Goal: Information Seeking & Learning: Check status

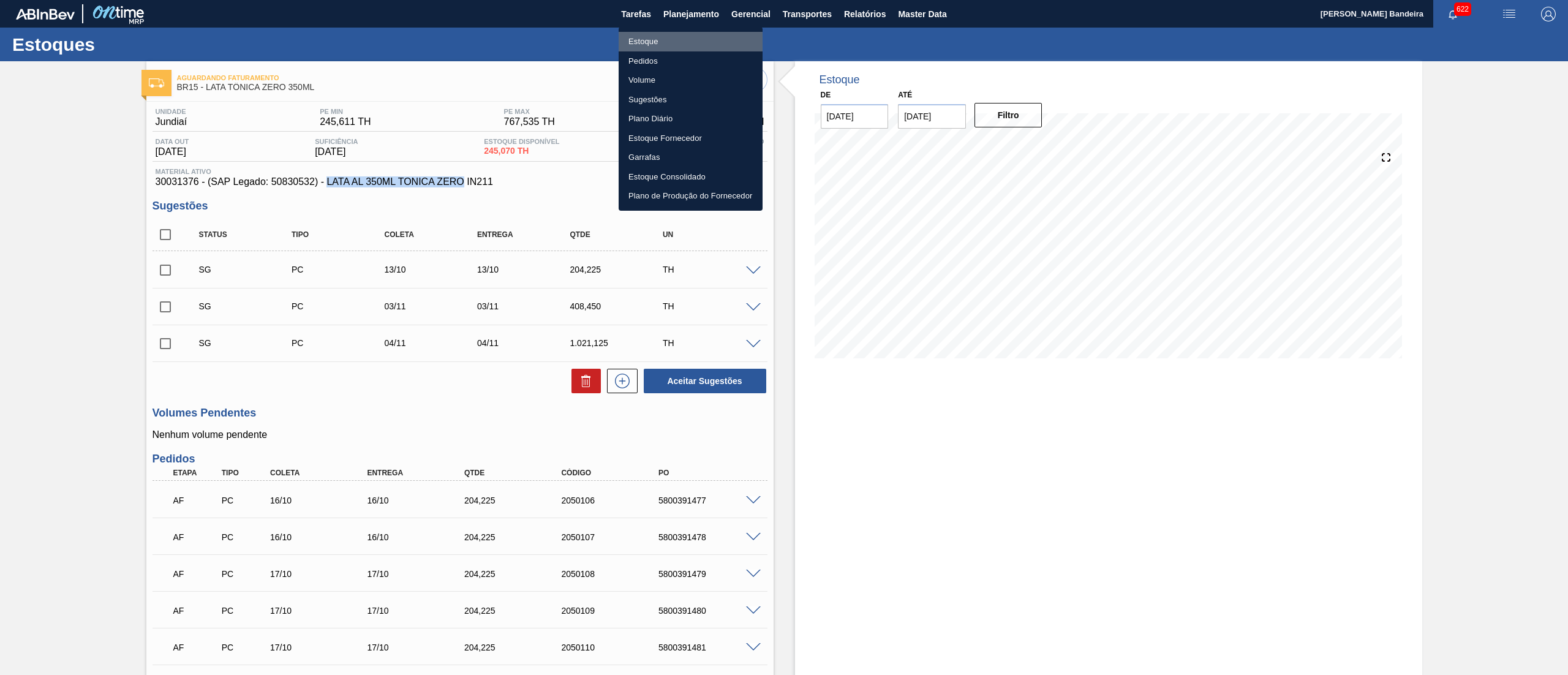
click at [674, 39] on li "Estoque" at bounding box center [691, 42] width 144 height 19
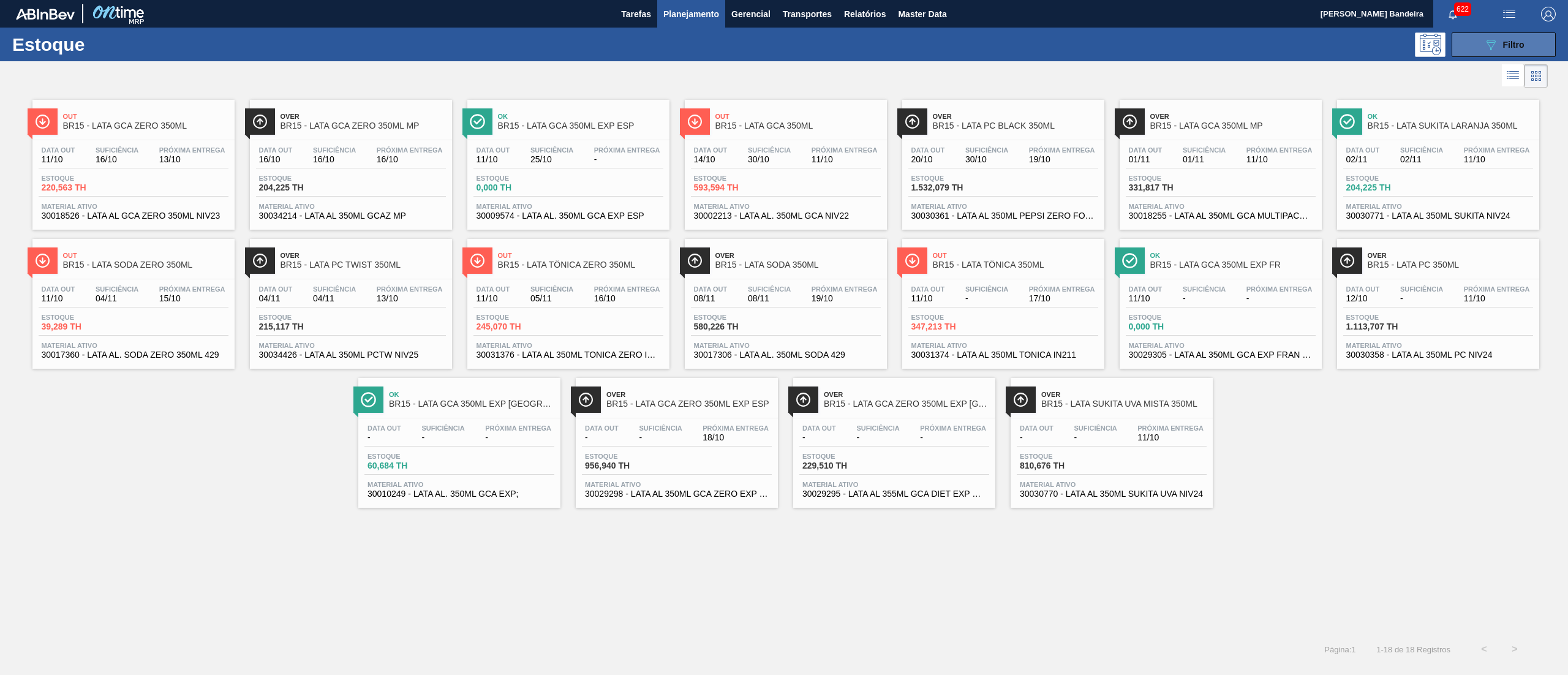
click at [1470, 41] on button "089F7B8B-B2A5-4AFE-B5C0-19BA573D28AC Filtro" at bounding box center [1504, 45] width 105 height 24
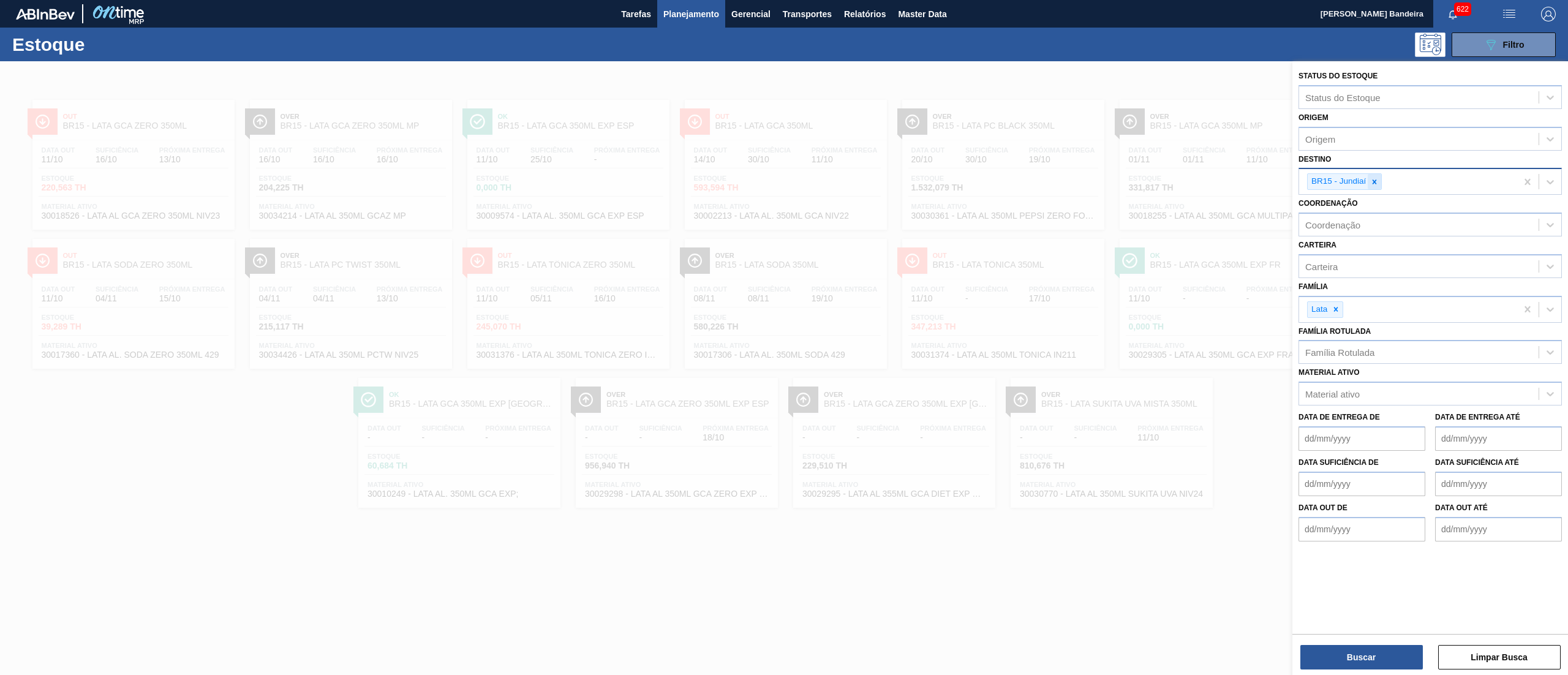
click at [1370, 181] on icon at bounding box center [1374, 181] width 9 height 9
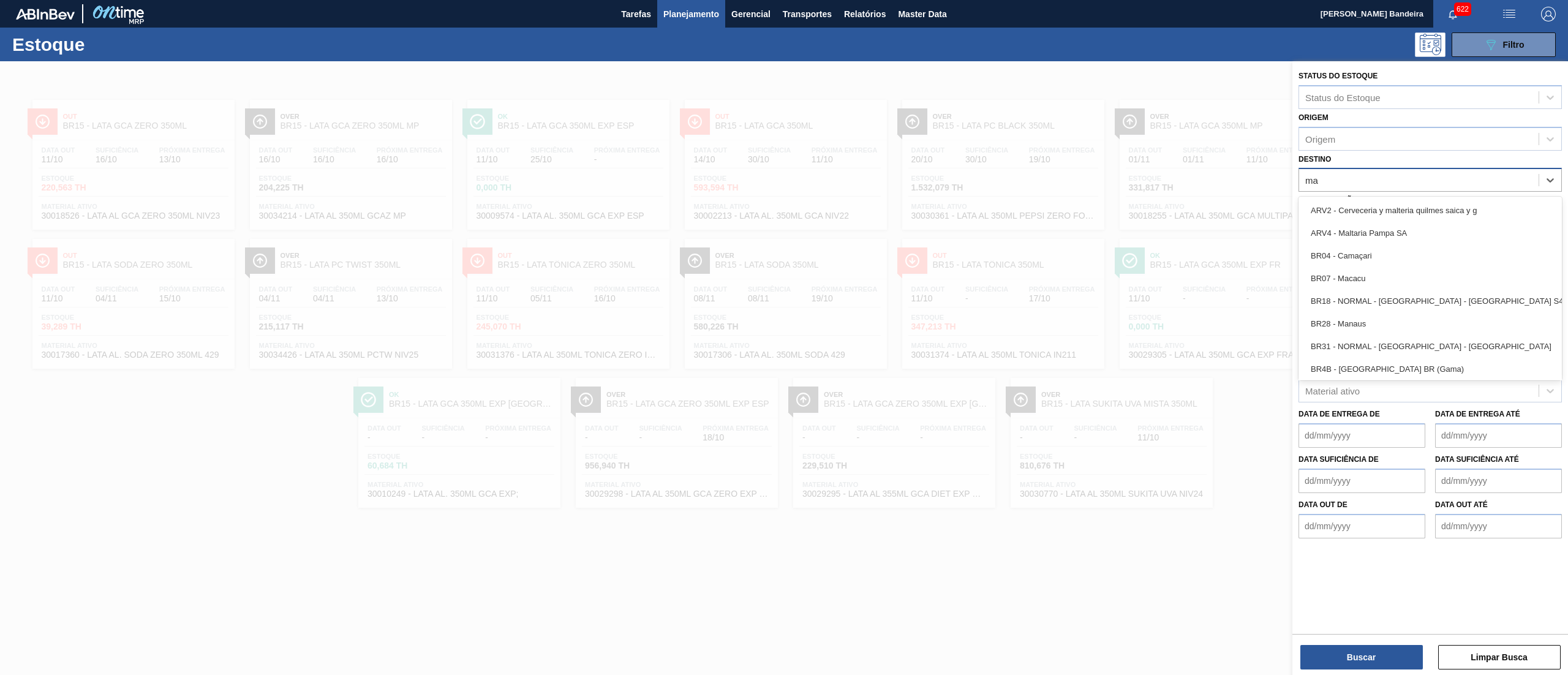
type input "man"
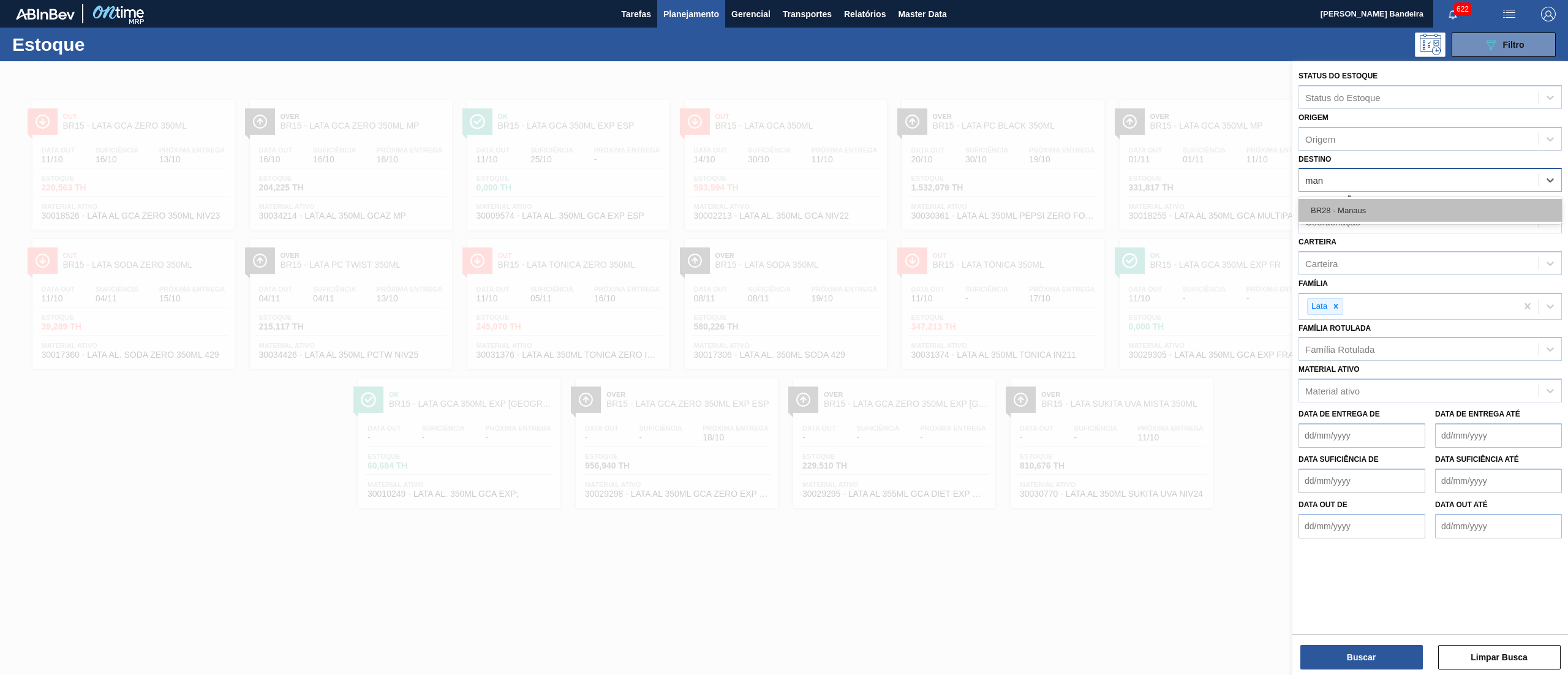
click at [1355, 213] on div "BR28 - Manaus" at bounding box center [1430, 210] width 263 height 22
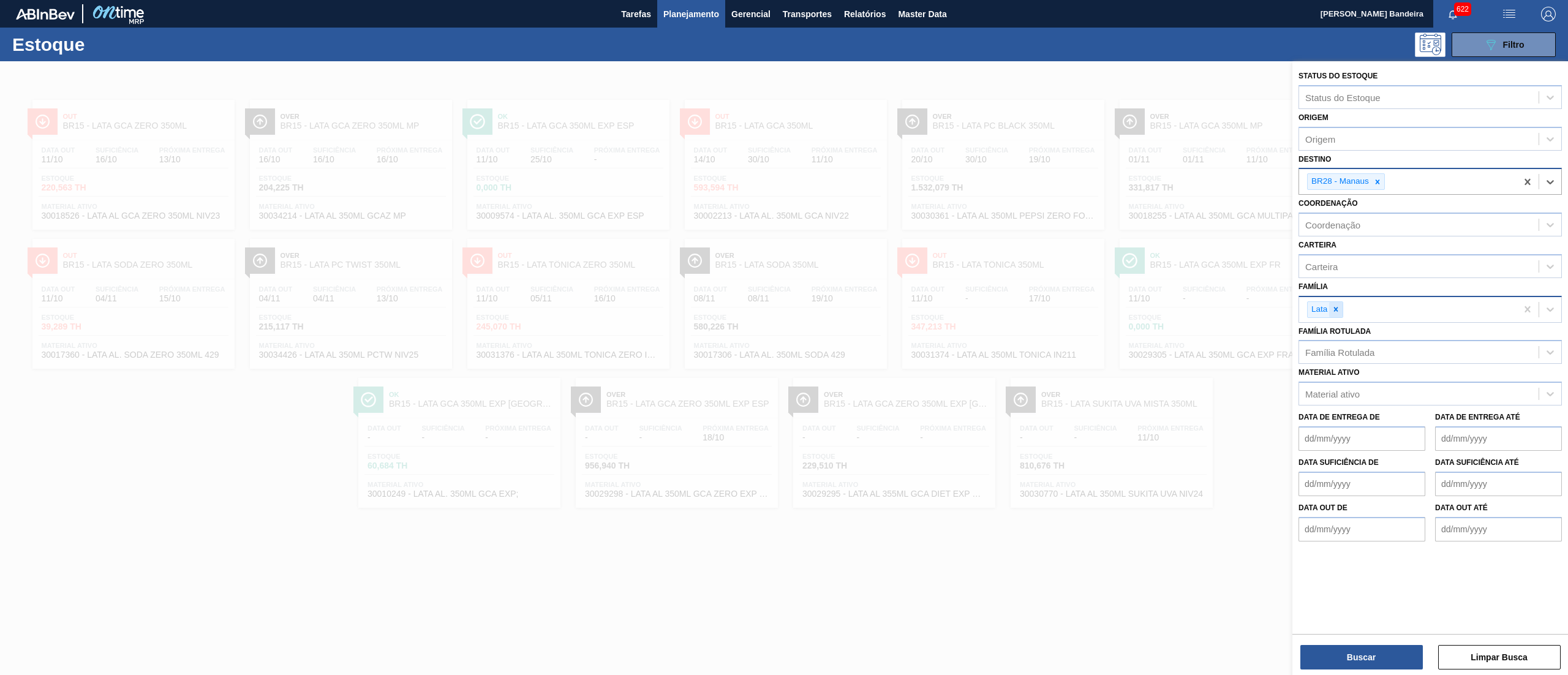
click at [1342, 313] on div at bounding box center [1336, 310] width 14 height 15
type input "rótulo pl"
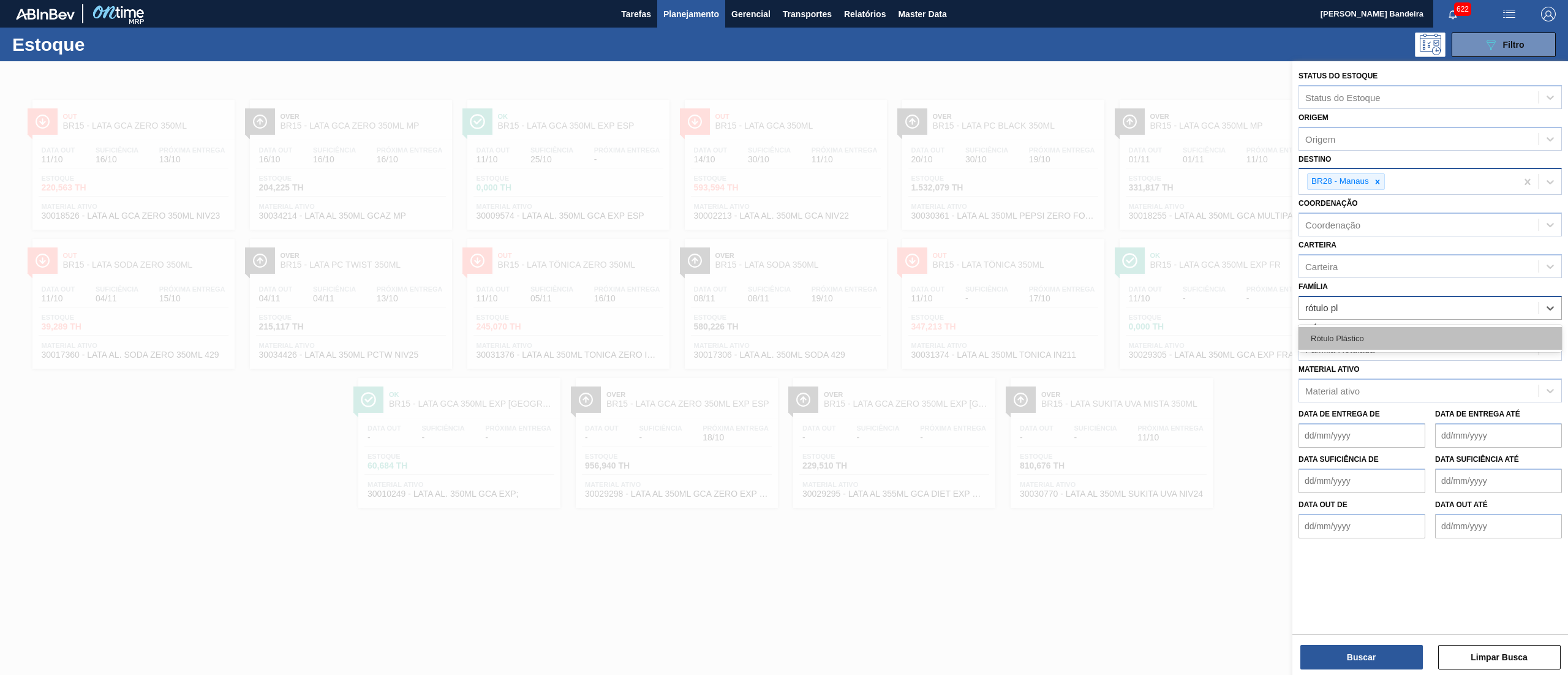
click at [1345, 341] on div "Rótulo Plástico" at bounding box center [1430, 338] width 263 height 22
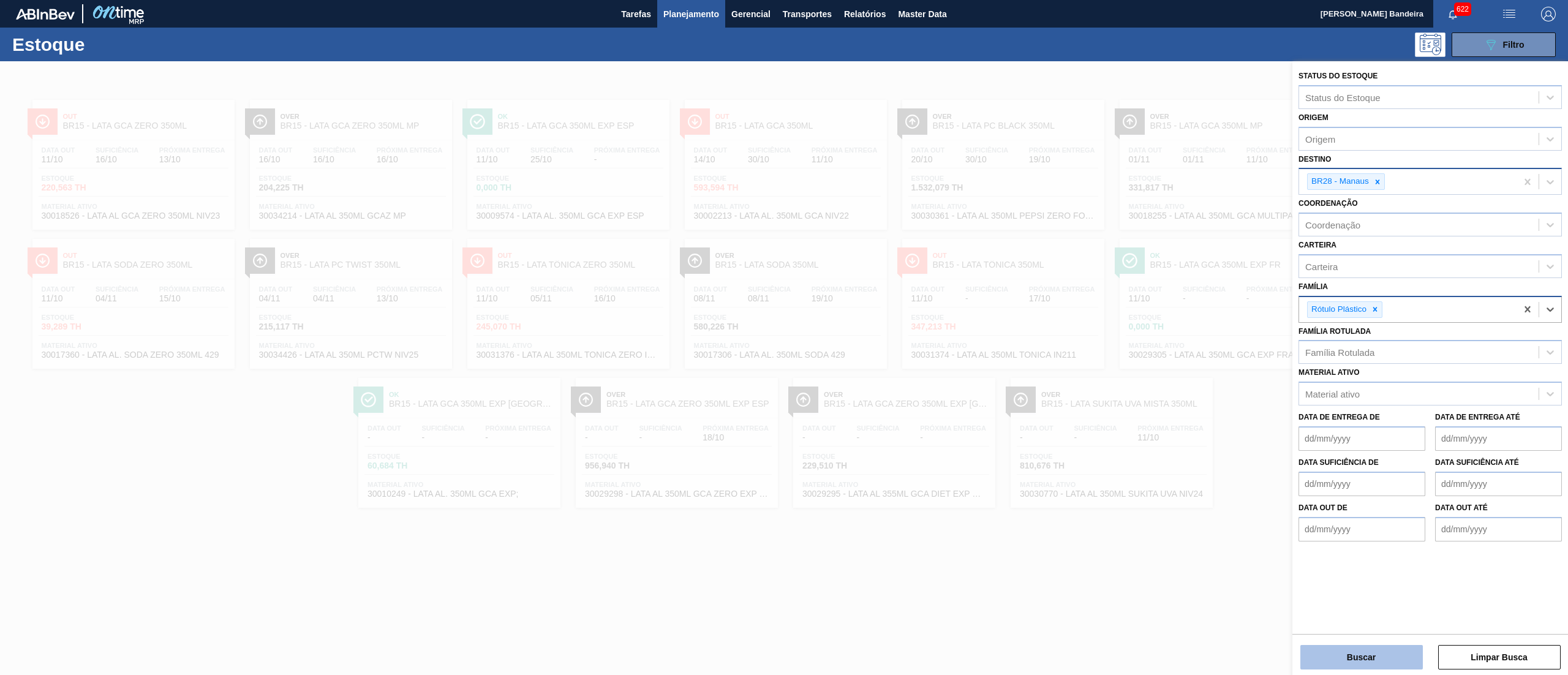
click at [1383, 647] on button "Buscar" at bounding box center [1362, 657] width 122 height 24
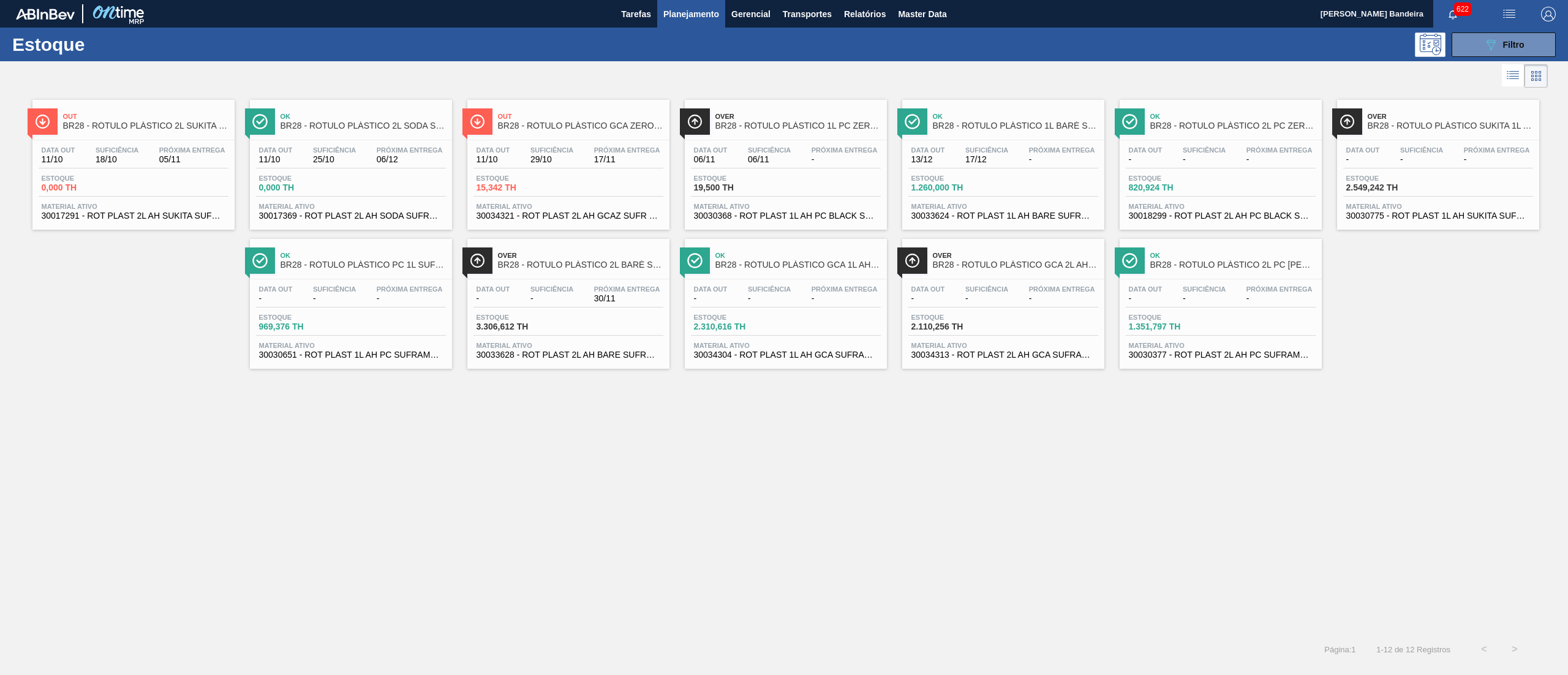
click at [1387, 215] on span "30030775 - ROT PLAST 1L AH SUKITA SUFRAMA NIV24" at bounding box center [1438, 215] width 184 height 9
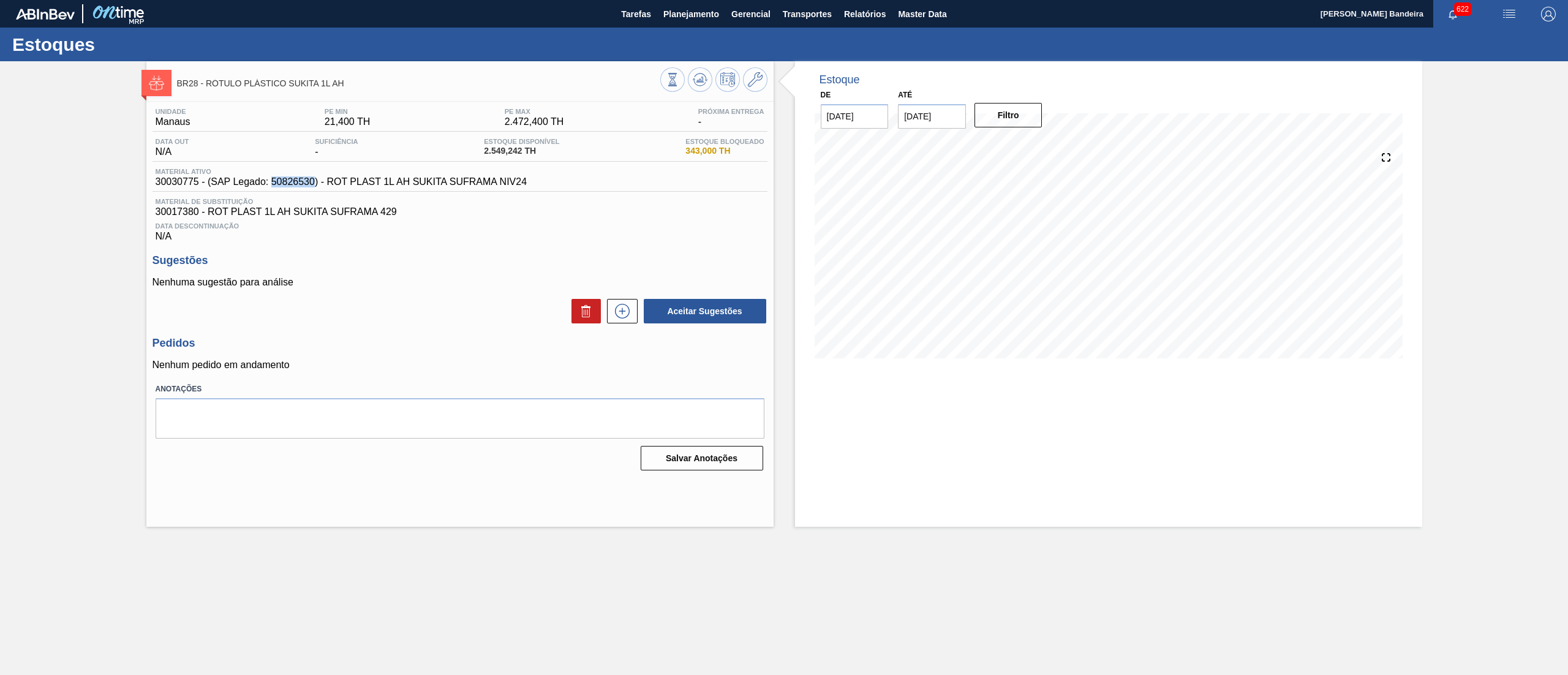
drag, startPoint x: 270, startPoint y: 186, endPoint x: 316, endPoint y: 186, distance: 46.0
click at [316, 186] on span "30030775 - (SAP Legado: 50826530) - ROT PLAST 1L AH SUKITA SUFRAMA NIV24" at bounding box center [342, 181] width 372 height 11
copy span "50826530"
drag, startPoint x: 522, startPoint y: 186, endPoint x: 329, endPoint y: 182, distance: 193.0
click at [329, 182] on div "Material ativo 30030775 - (SAP Legado: 50826530) - ROT PLAST 1L AH SUKITA SUFRA…" at bounding box center [459, 179] width 615 height 24
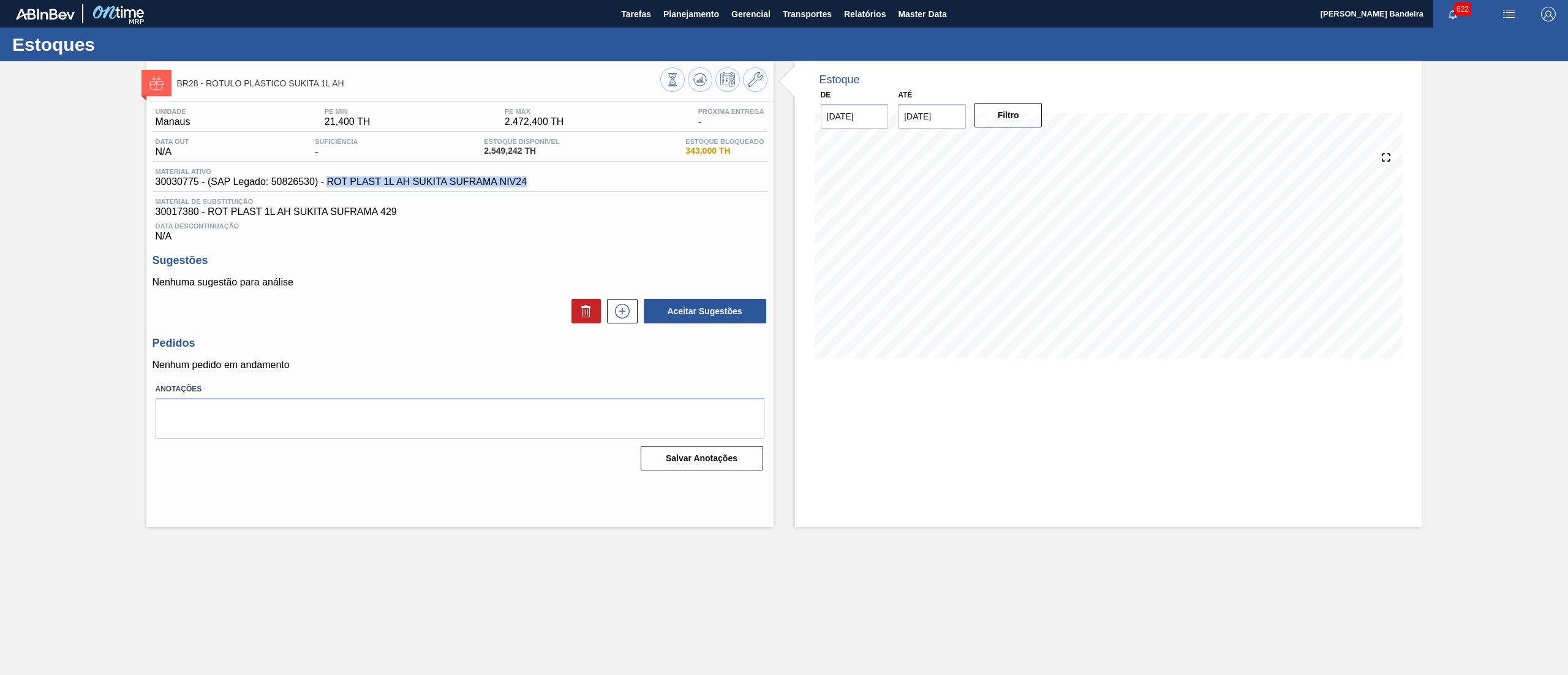
copy span "ROT PLAST 1L AH SUKITA SUFRAMA NIV24"
drag, startPoint x: 158, startPoint y: 183, endPoint x: 188, endPoint y: 184, distance: 30.0
click at [188, 184] on span "30030775 - (SAP Legado: 50826530) - ROT PLAST 1L AH SUKITA SUFRAMA NIV24" at bounding box center [342, 181] width 372 height 11
drag, startPoint x: 150, startPoint y: 186, endPoint x: 200, endPoint y: 186, distance: 50.0
click at [200, 186] on div "Unidade Manaus PE MIN 21,400 TH PE MAX 2.472,400 TH Próxima Entrega - Data out …" at bounding box center [460, 288] width 628 height 373
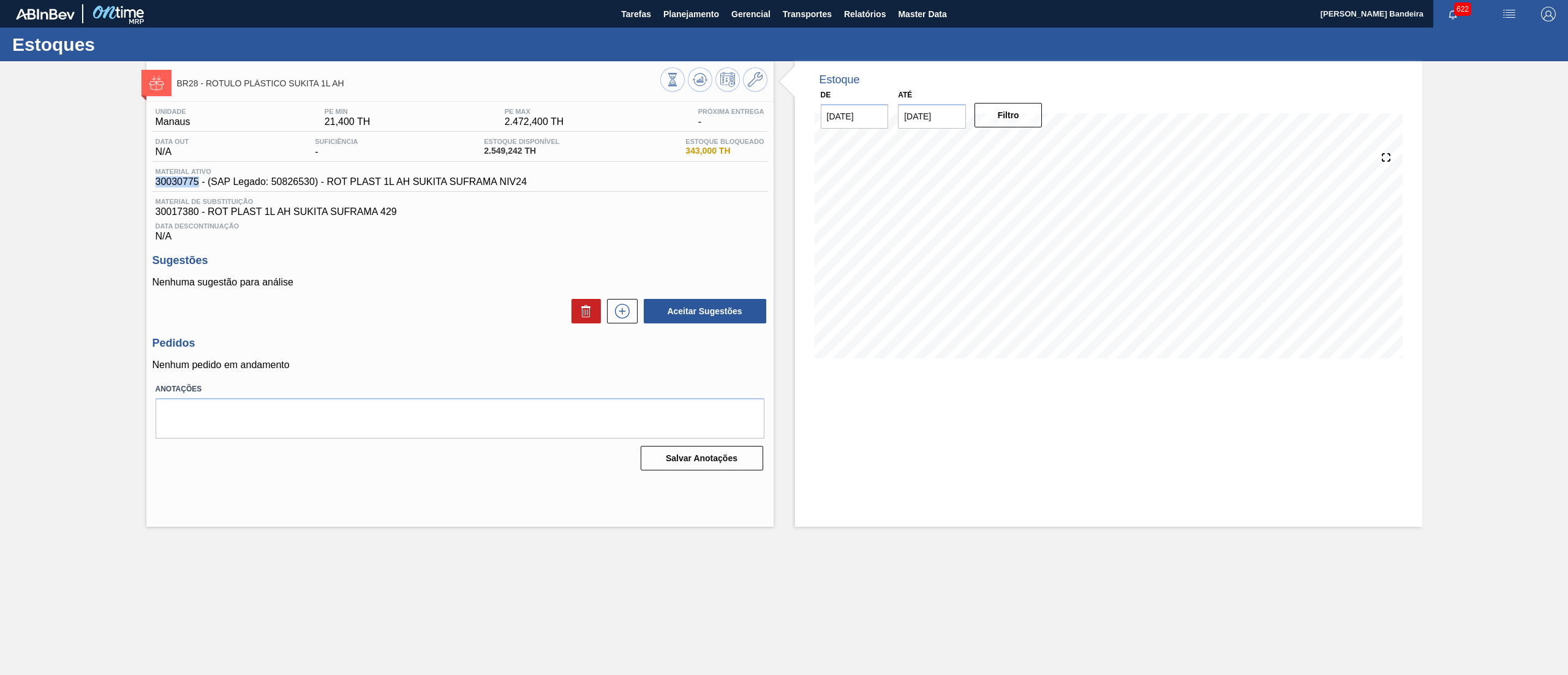
copy span "30030775"
click at [702, 16] on span "Planejamento" at bounding box center [692, 14] width 56 height 15
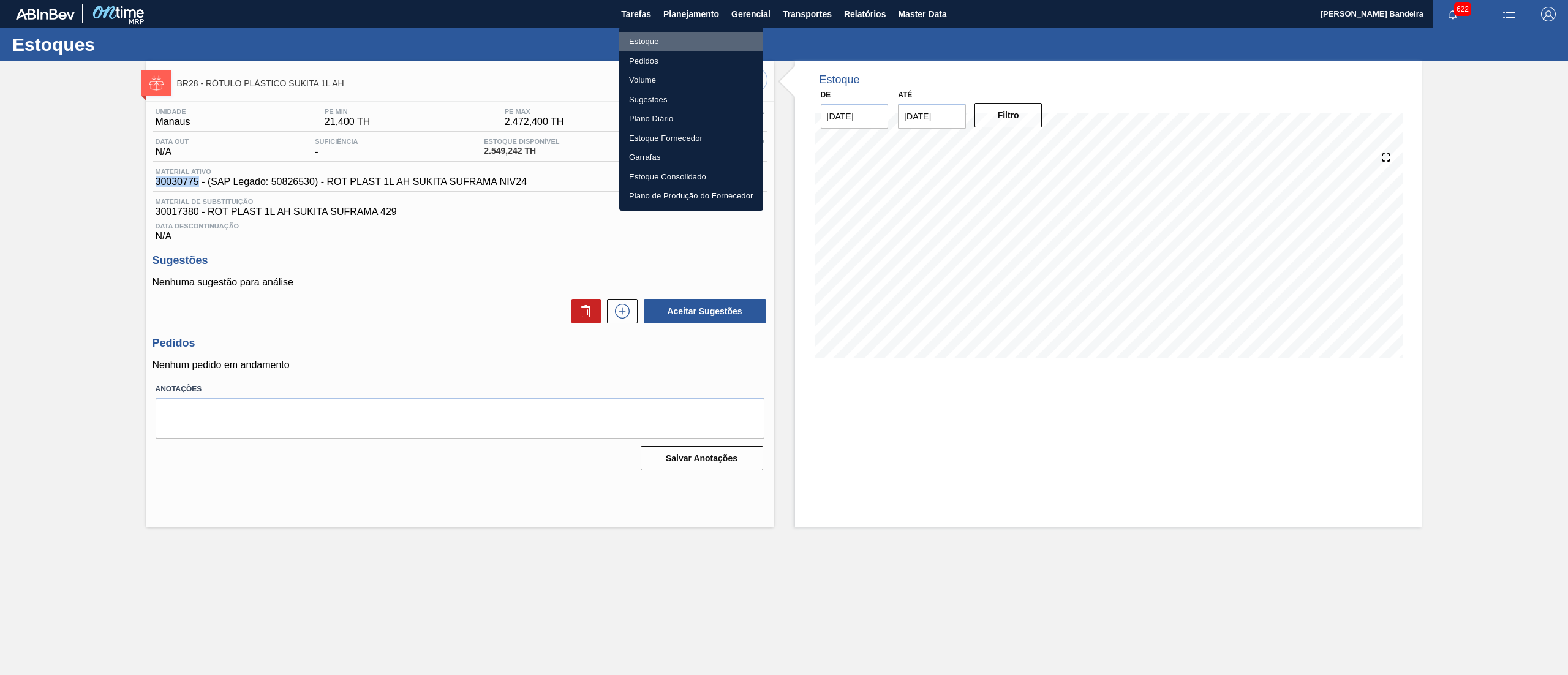
click at [676, 38] on li "Estoque" at bounding box center [691, 42] width 144 height 19
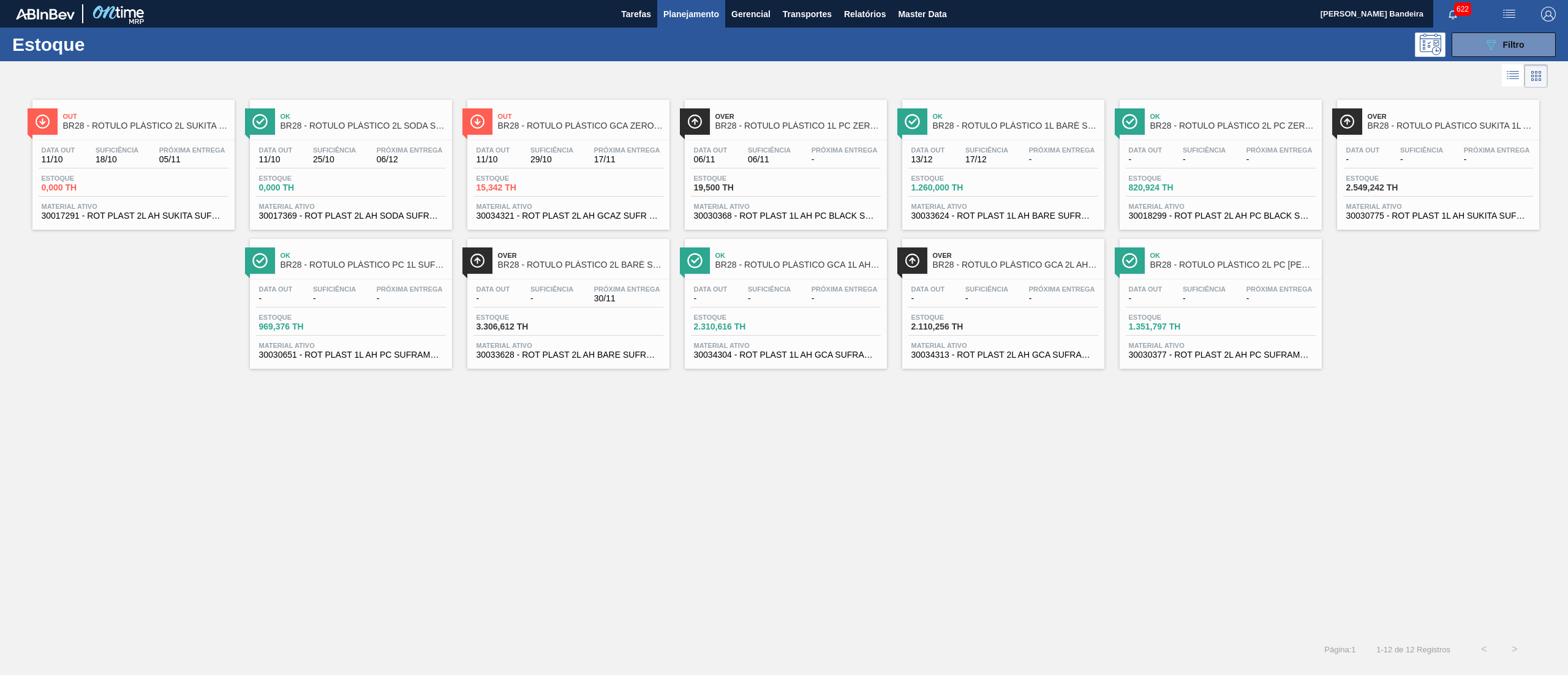
click at [181, 214] on span "30017291 - ROT PLAST 2L AH SUKITA SUFRAMA 429" at bounding box center [134, 215] width 184 height 9
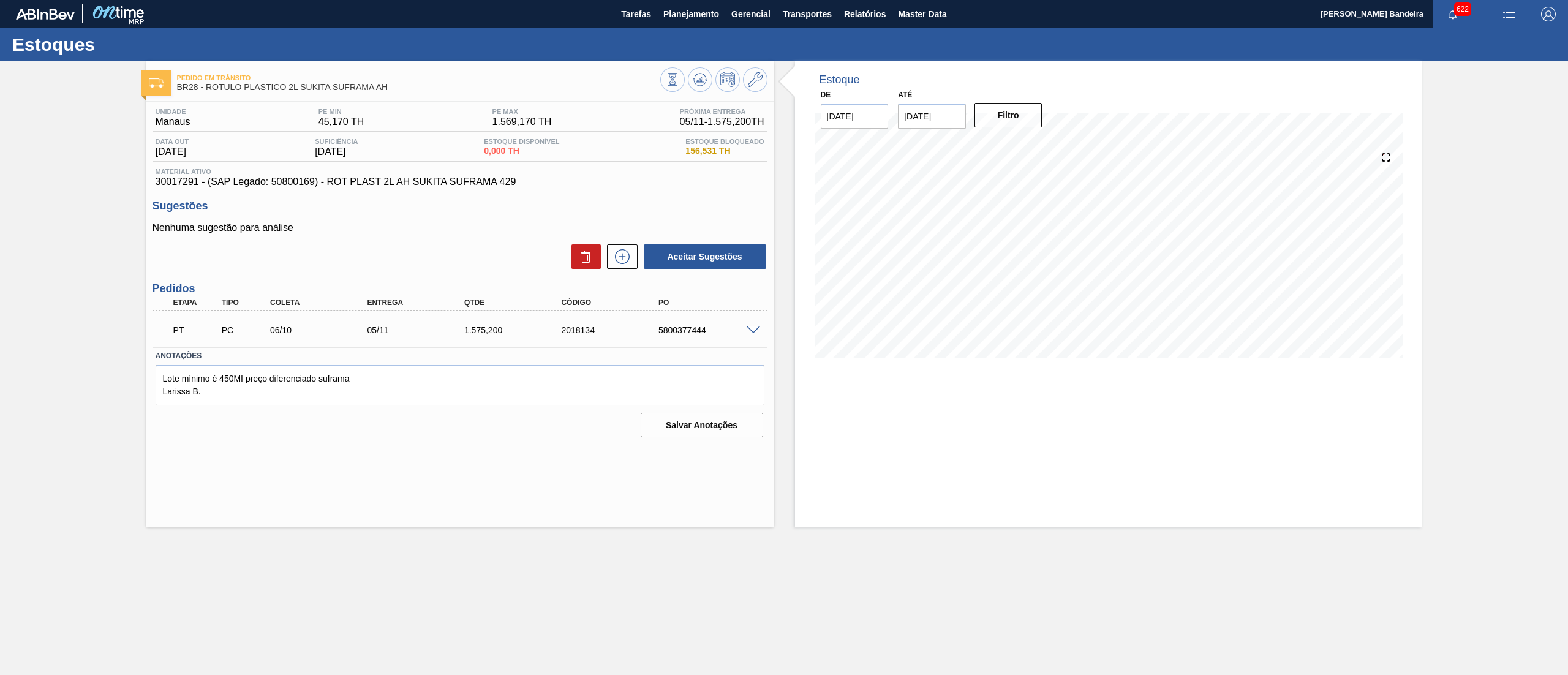
click at [324, 186] on span "30017291 - (SAP Legado: 50800169) - ROT PLAST 2L AH SUKITA SUFRAMA 429" at bounding box center [460, 181] width 609 height 11
drag, startPoint x: 512, startPoint y: 182, endPoint x: 329, endPoint y: 183, distance: 183.0
click at [329, 183] on span "30017291 - (SAP Legado: 50800169) - ROT PLAST 2L AH SUKITA SUFRAMA 429" at bounding box center [460, 181] width 609 height 11
copy span "ROT PLAST 2L AH SUKITA SUFRAMA 429"
drag, startPoint x: 272, startPoint y: 188, endPoint x: 314, endPoint y: 188, distance: 42.0
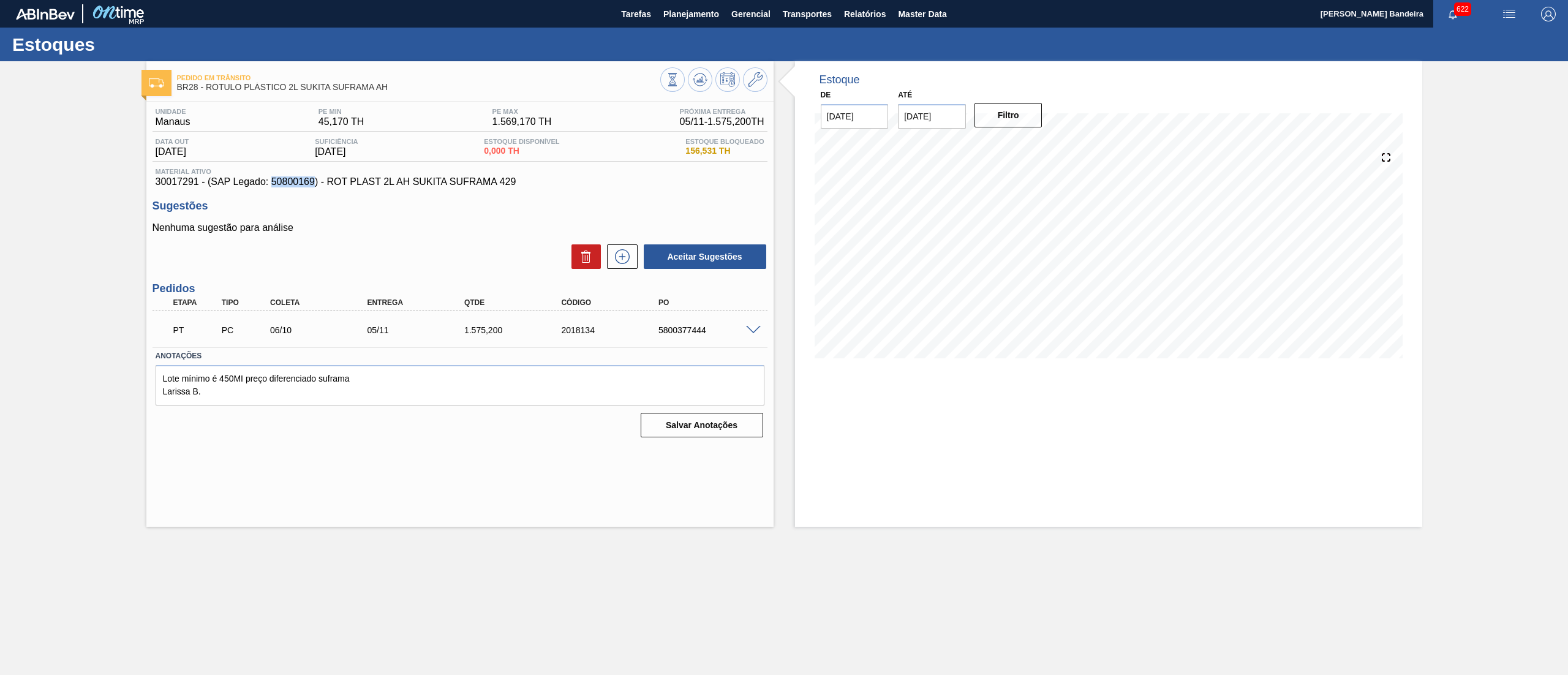
click at [314, 188] on span "30017291 - (SAP Legado: 50800169) - ROT PLAST 2L AH SUKITA SUFRAMA 429" at bounding box center [460, 181] width 609 height 11
copy span "50800169"
drag, startPoint x: 147, startPoint y: 178, endPoint x: 199, endPoint y: 181, distance: 52.1
click at [199, 181] on div "Unidade Manaus PE MIN 45,170 TH PE MAX 1.569,170 TH Próxima Entrega 05/11 - 1.5…" at bounding box center [460, 271] width 628 height 340
copy span "30017291"
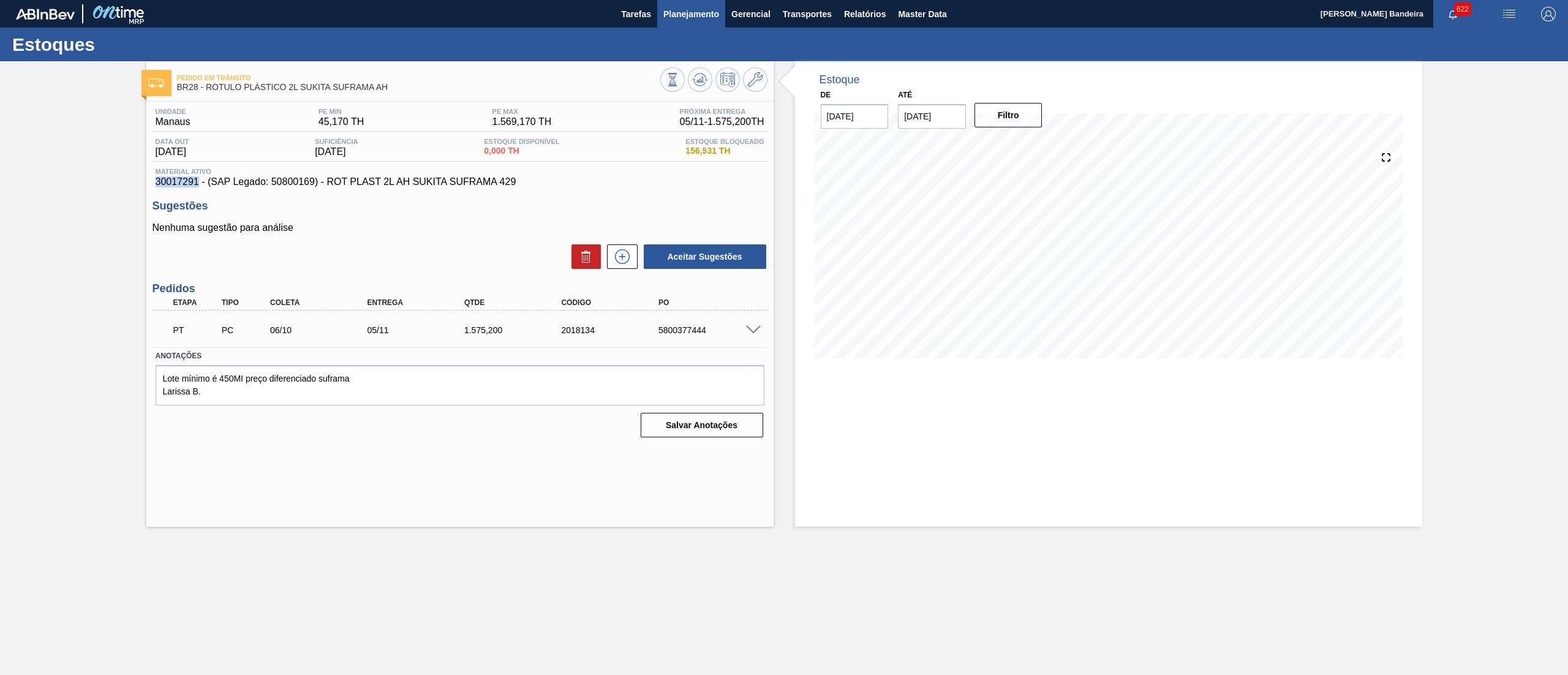
click at [702, 24] on button "Planejamento" at bounding box center [692, 14] width 68 height 27
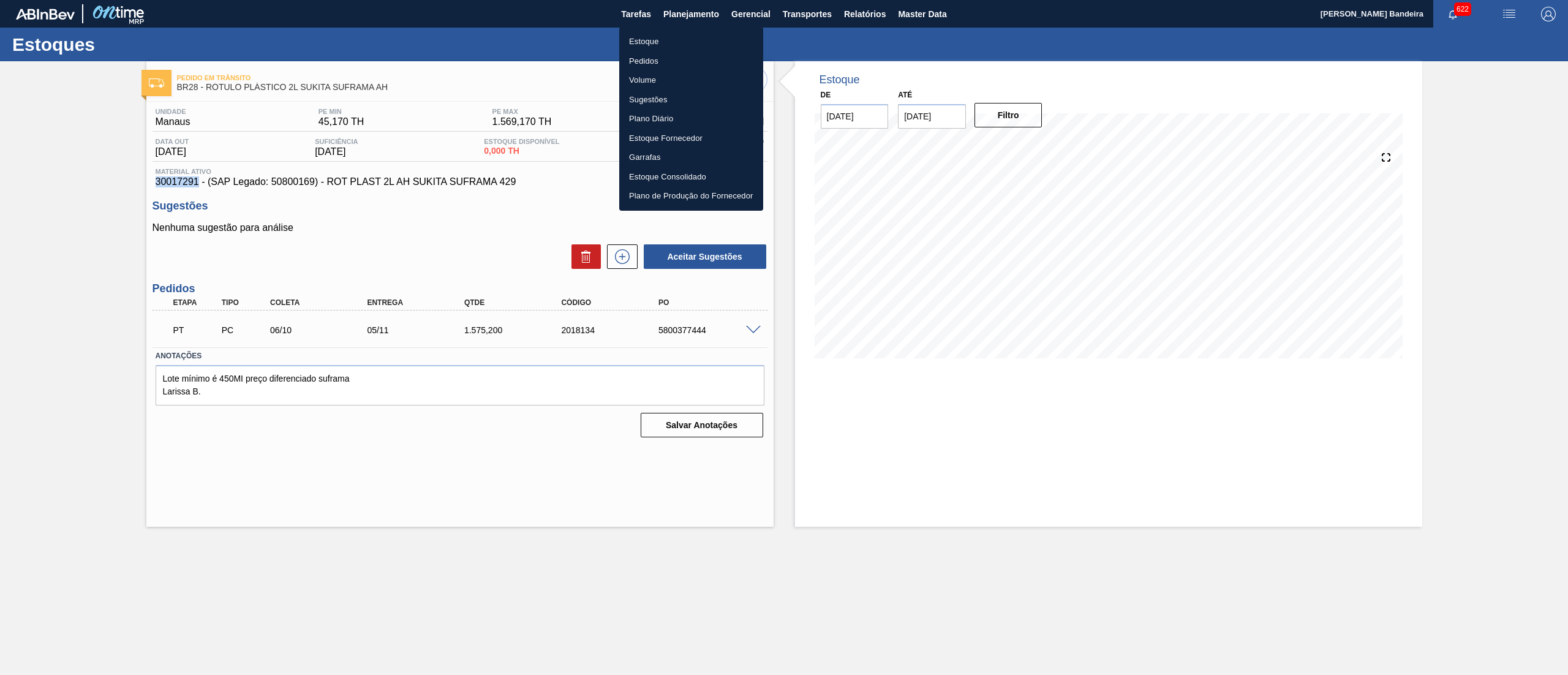
click at [672, 41] on li "Estoque" at bounding box center [691, 42] width 144 height 19
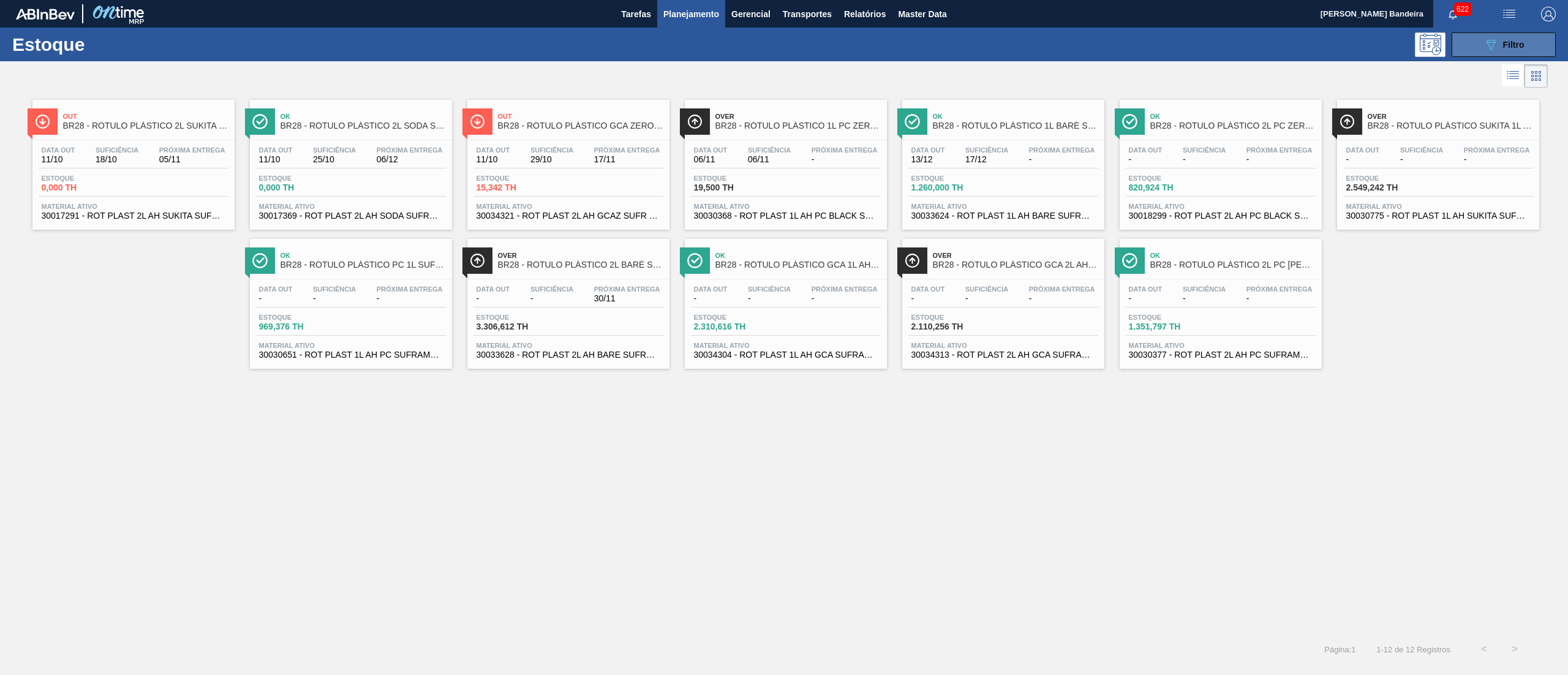
click at [1466, 48] on button "089F7B8B-B2A5-4AFE-B5C0-19BA573D28AC Filtro" at bounding box center [1504, 45] width 105 height 24
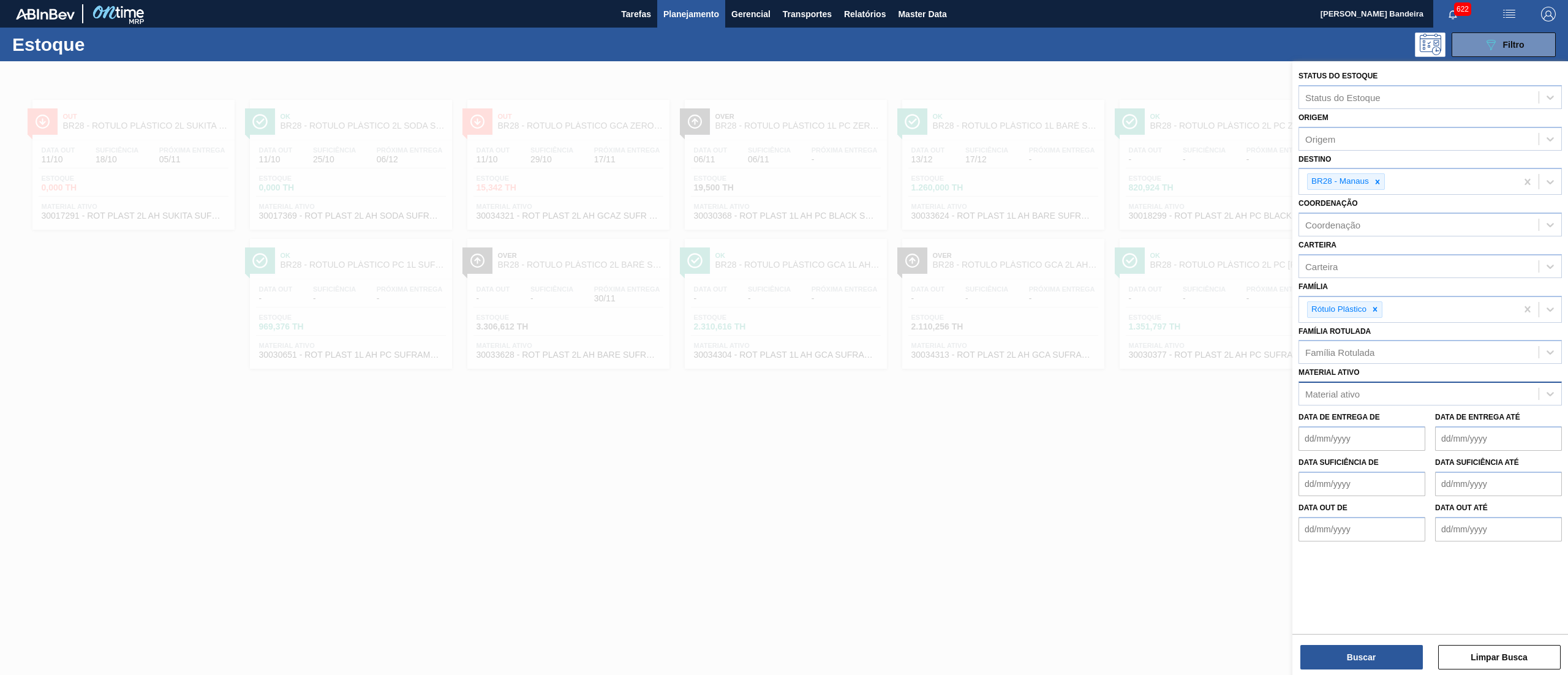
click at [1379, 384] on div "Material ativo" at bounding box center [1430, 393] width 263 height 24
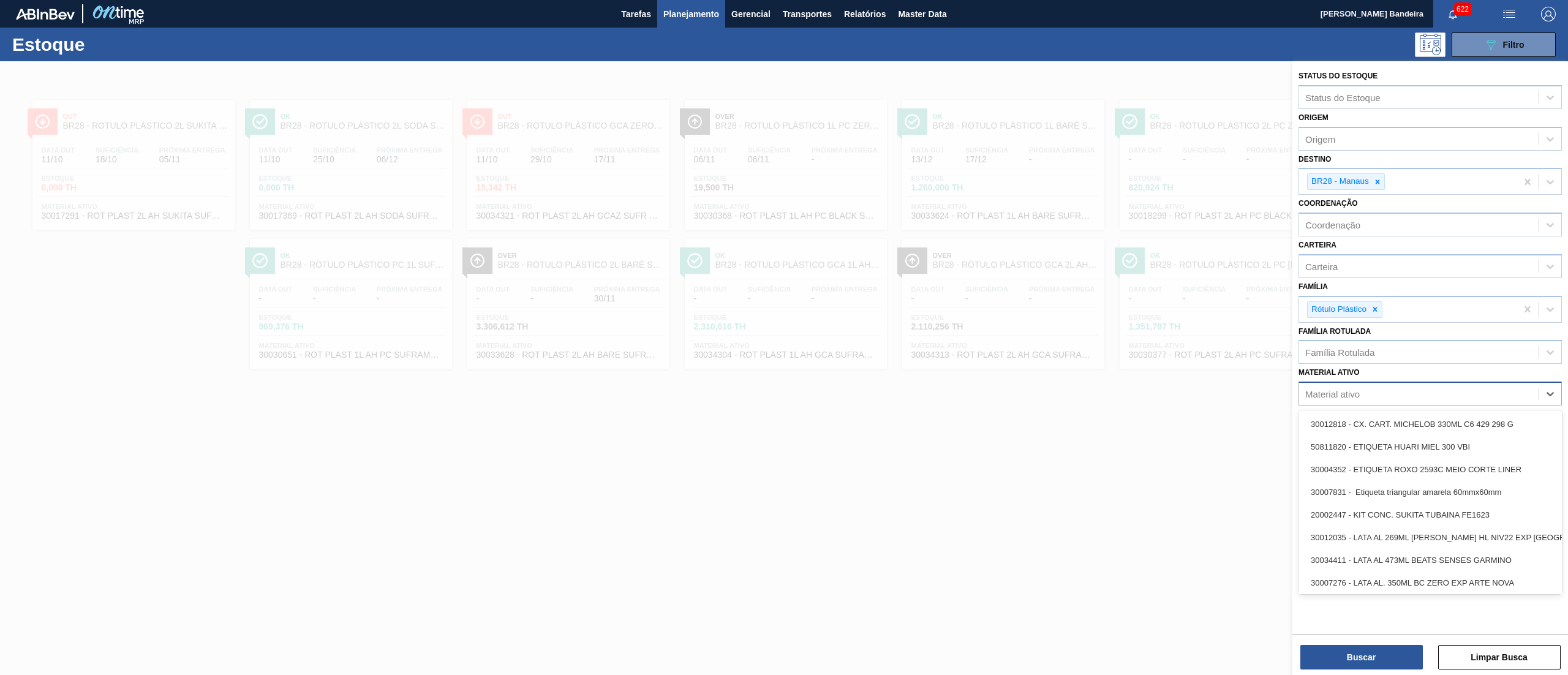
paste ativo "30030771"
type ativo "30030771"
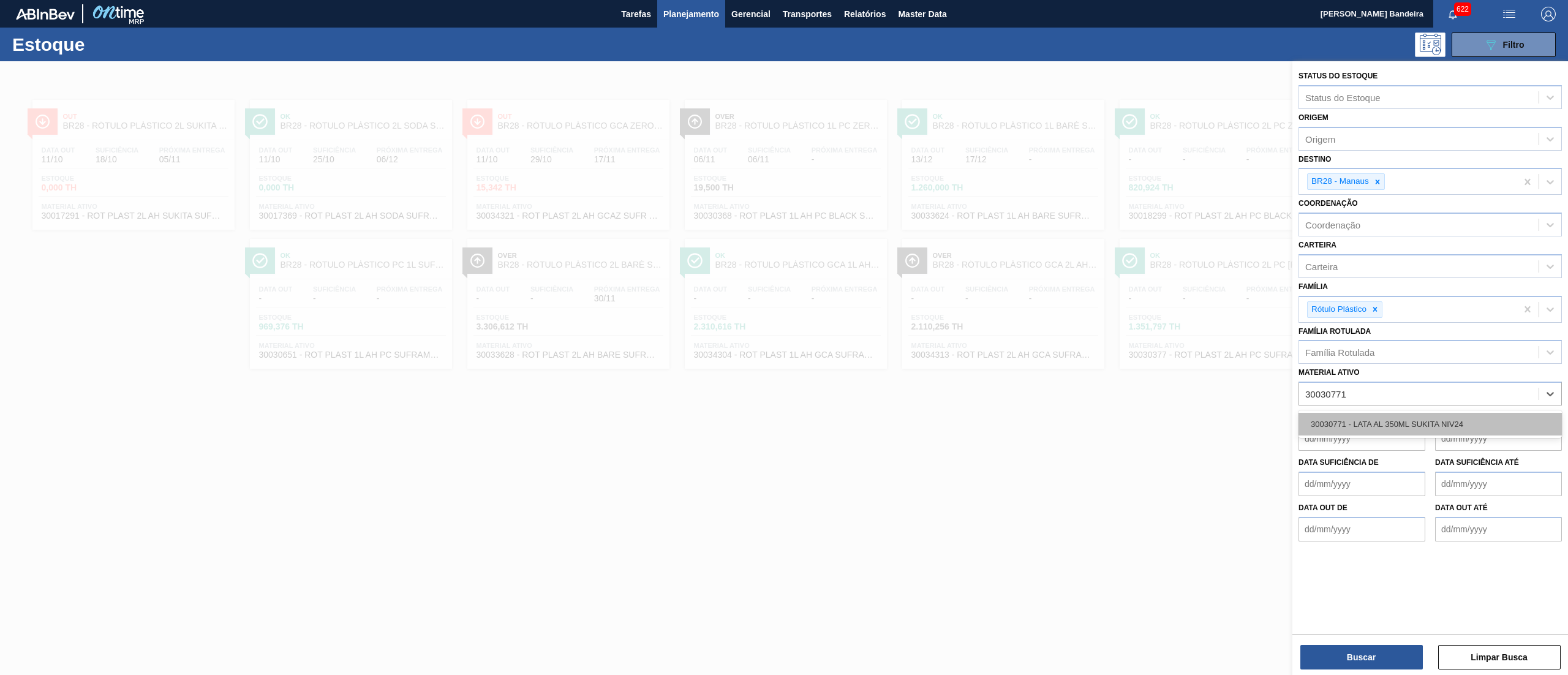
click at [1368, 417] on div "30030771 - LATA AL 350ML SUKITA NIV24" at bounding box center [1430, 423] width 263 height 22
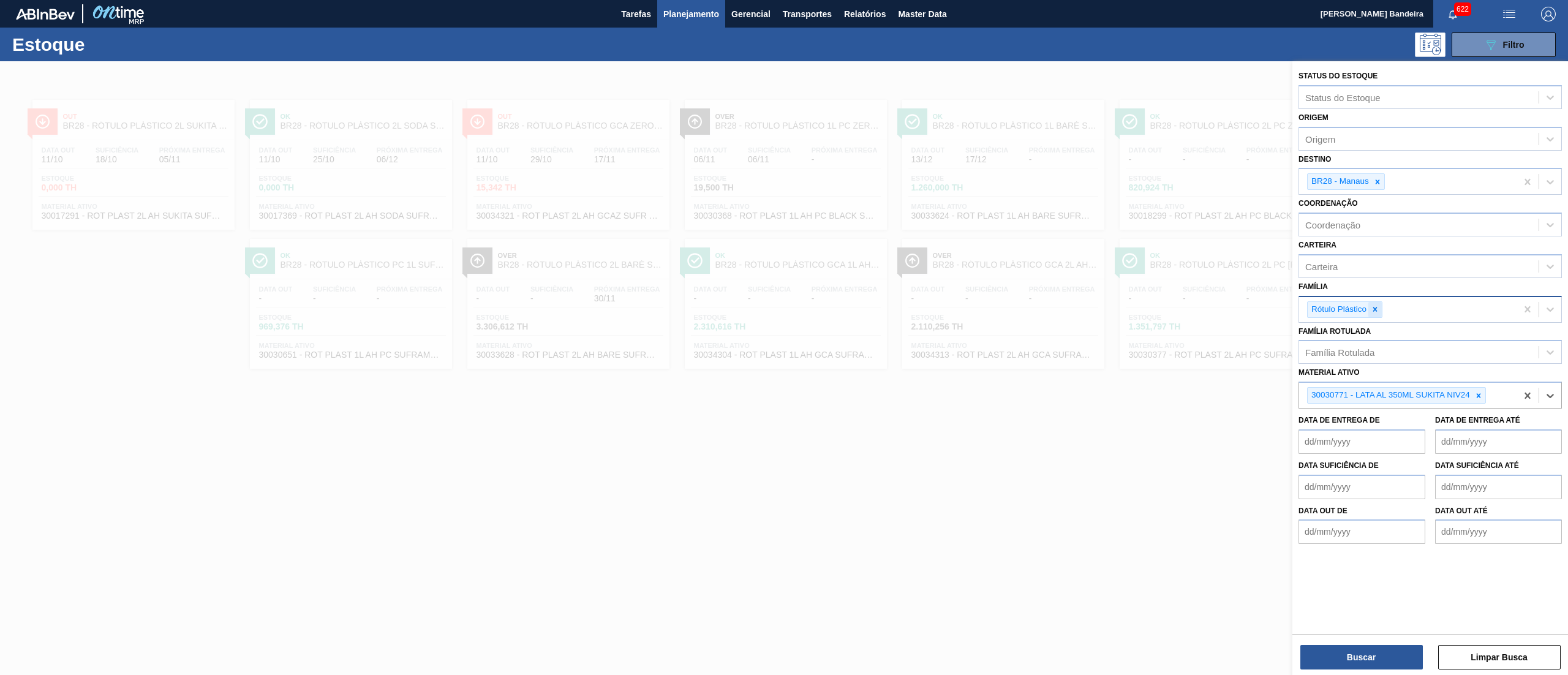
click at [1379, 309] on icon at bounding box center [1374, 309] width 9 height 9
click at [1375, 177] on icon at bounding box center [1377, 181] width 9 height 9
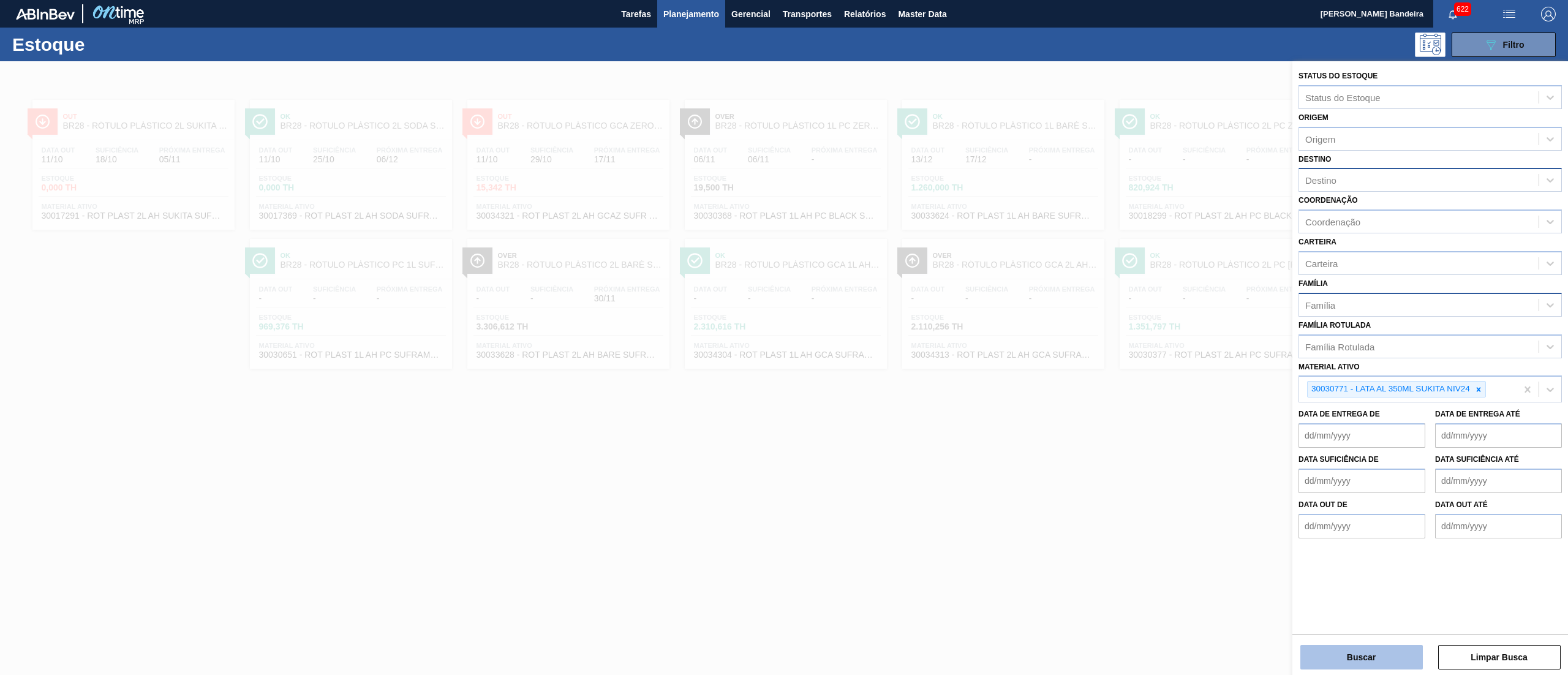
click at [1354, 651] on button "Buscar" at bounding box center [1362, 657] width 122 height 24
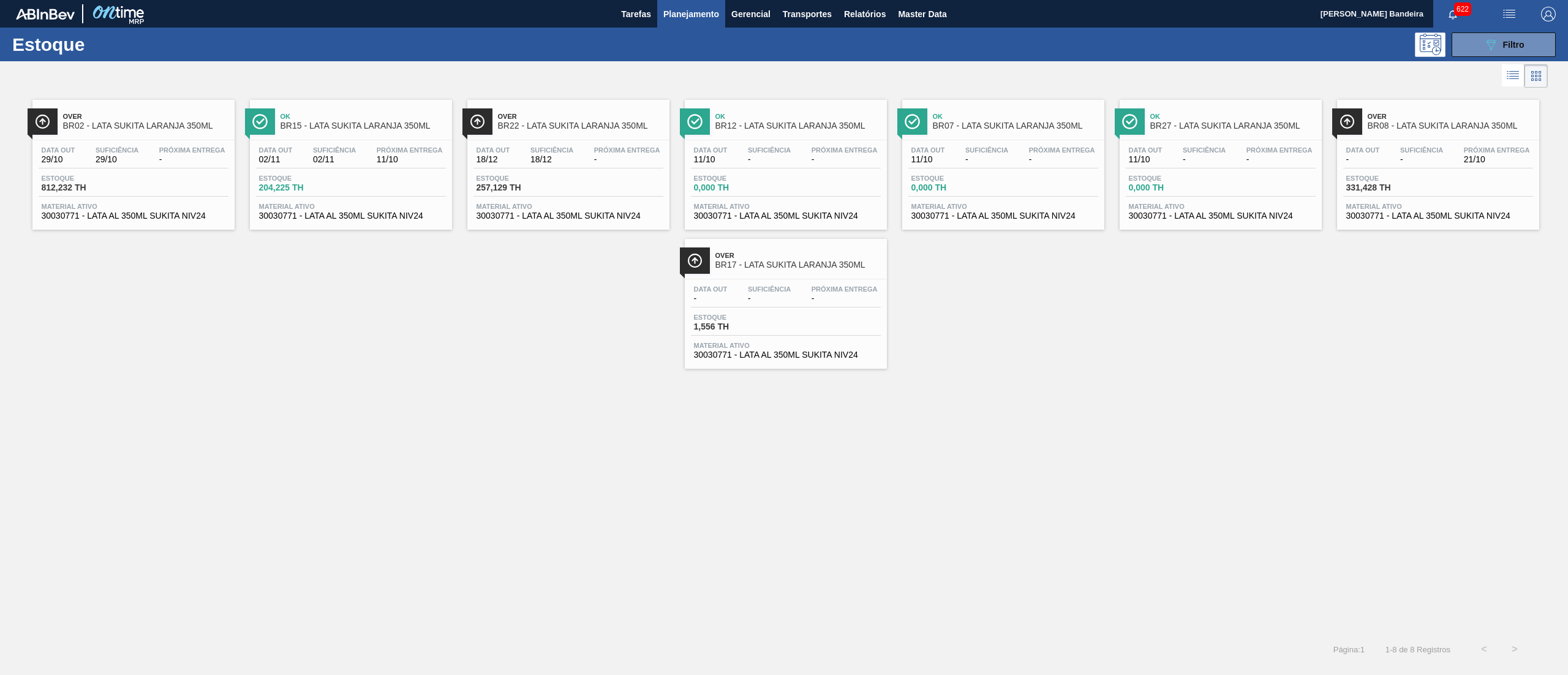
click at [827, 359] on span "30030771 - LATA AL 350ML SUKITA NIV24" at bounding box center [786, 354] width 184 height 9
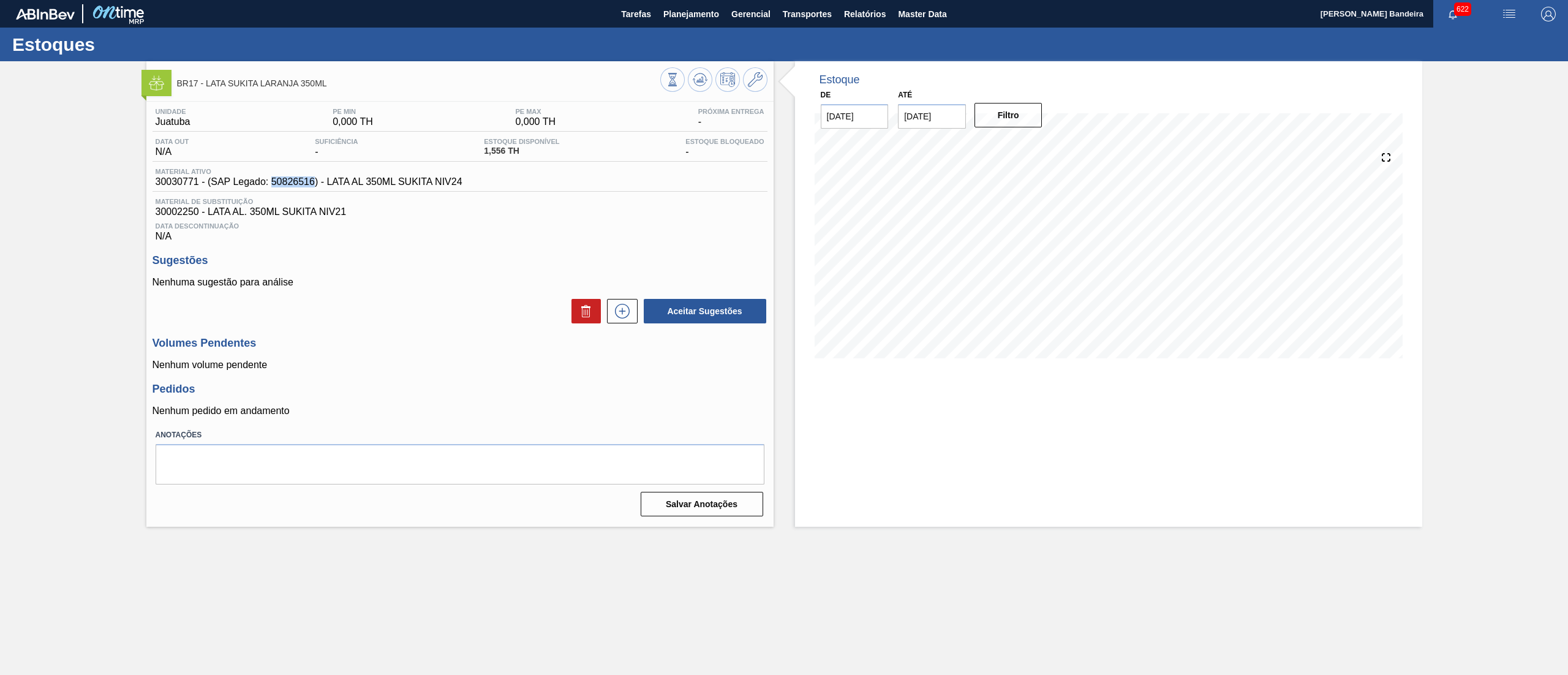
drag, startPoint x: 270, startPoint y: 179, endPoint x: 316, endPoint y: 188, distance: 46.9
click at [316, 188] on span "30030771 - (SAP Legado: 50826516) - LATA AL 350ML SUKITA NIV24" at bounding box center [309, 181] width 307 height 11
copy span "50826516"
click at [703, 21] on span "Planejamento" at bounding box center [692, 14] width 56 height 15
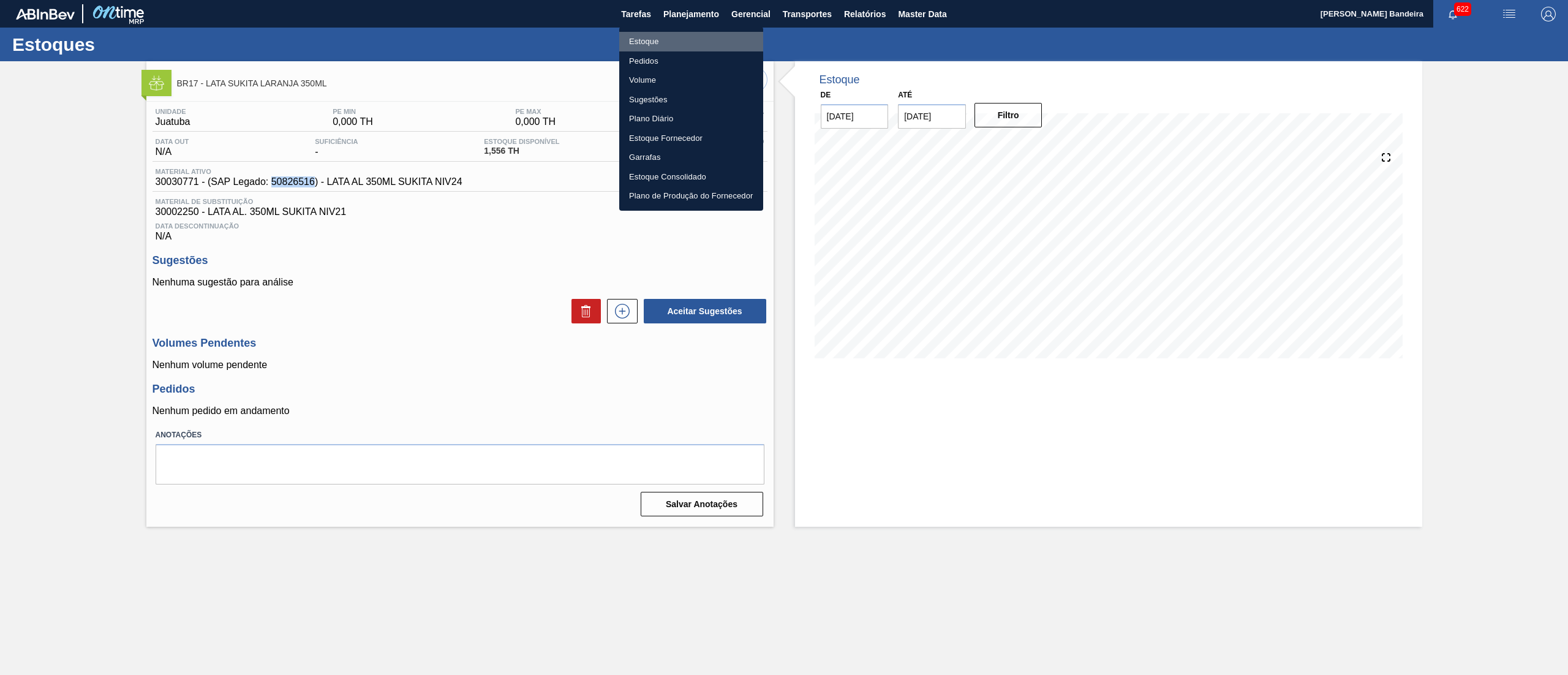
click at [669, 39] on li "Estoque" at bounding box center [691, 42] width 144 height 19
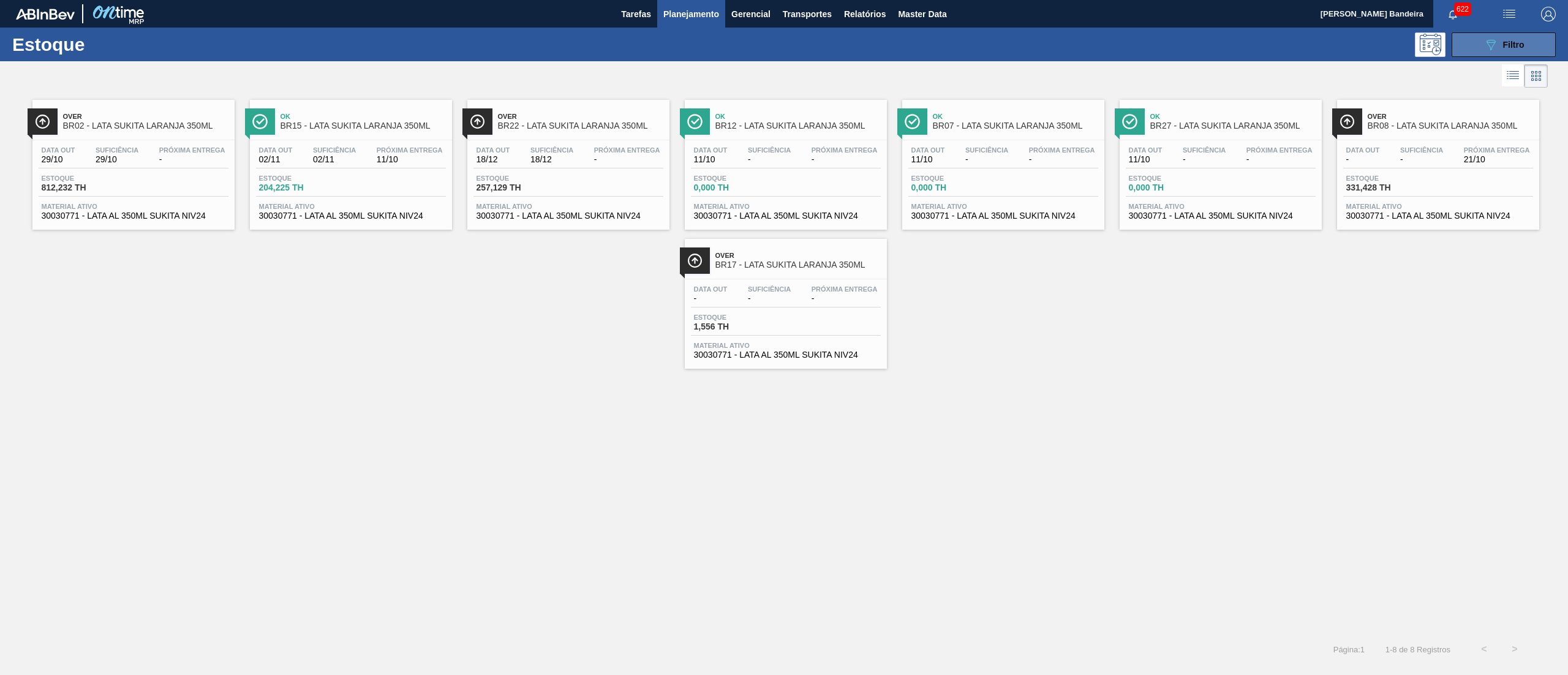
click at [1495, 41] on icon "089F7B8B-B2A5-4AFE-B5C0-19BA573D28AC" at bounding box center [1491, 45] width 15 height 15
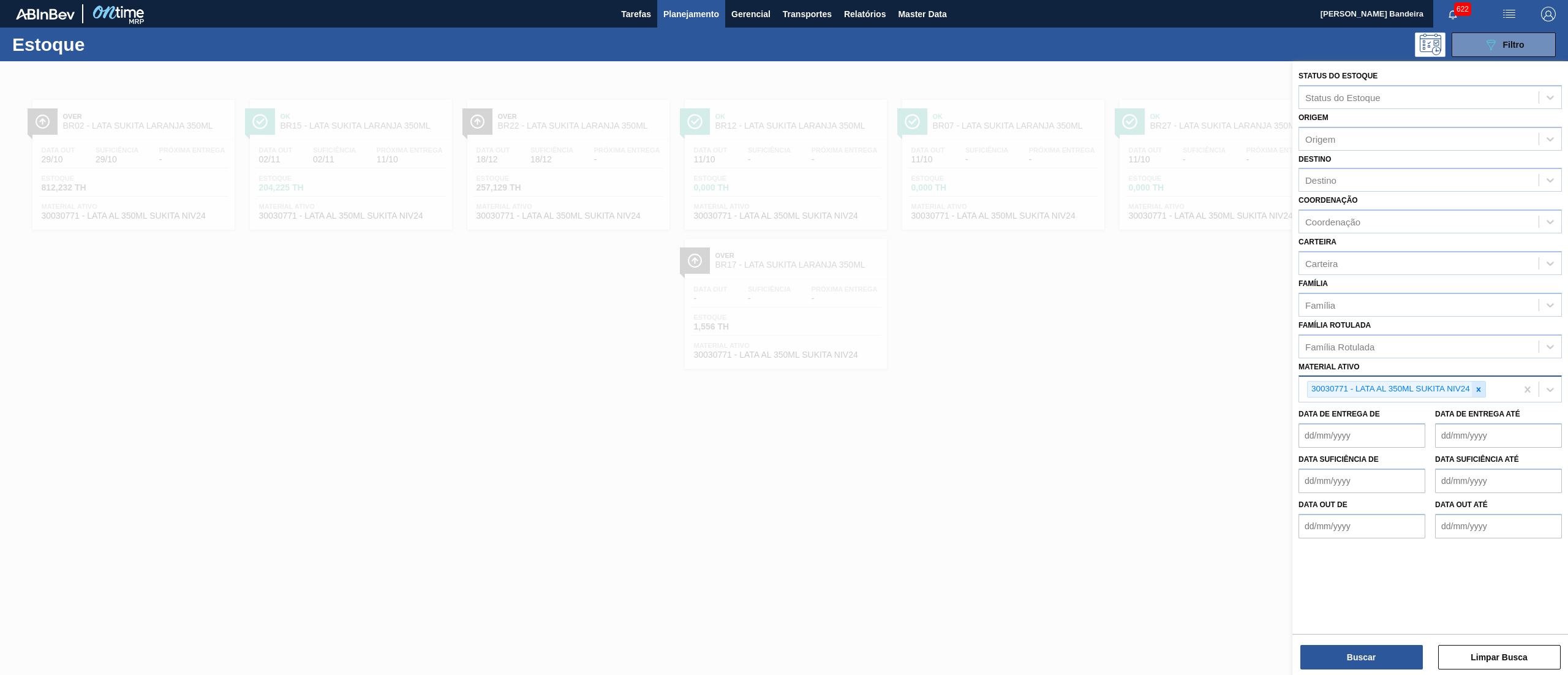
click at [1478, 387] on icon at bounding box center [1478, 389] width 4 height 4
paste ativo "30030770"
type ativo "30030770"
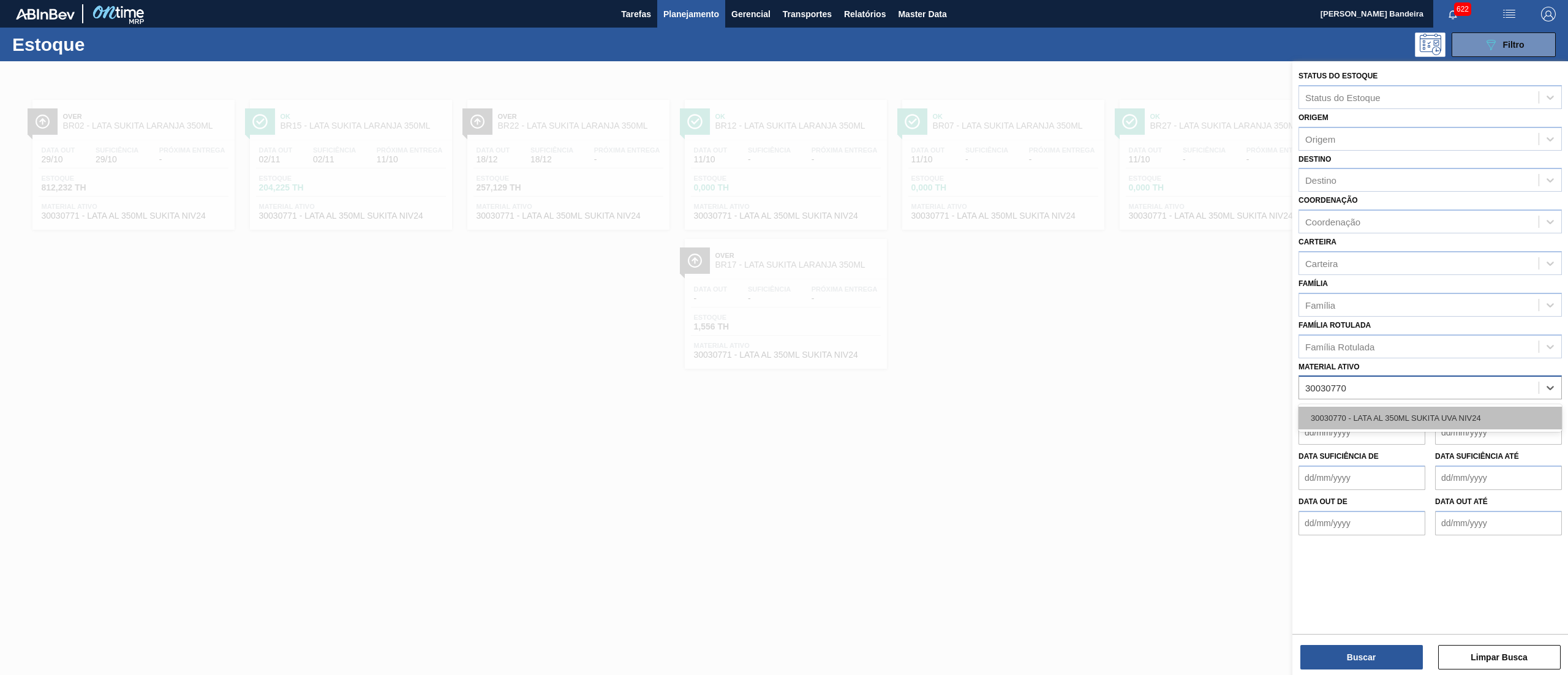
click at [1460, 407] on div "30030770 - LATA AL 350ML SUKITA UVA NIV24" at bounding box center [1430, 417] width 263 height 22
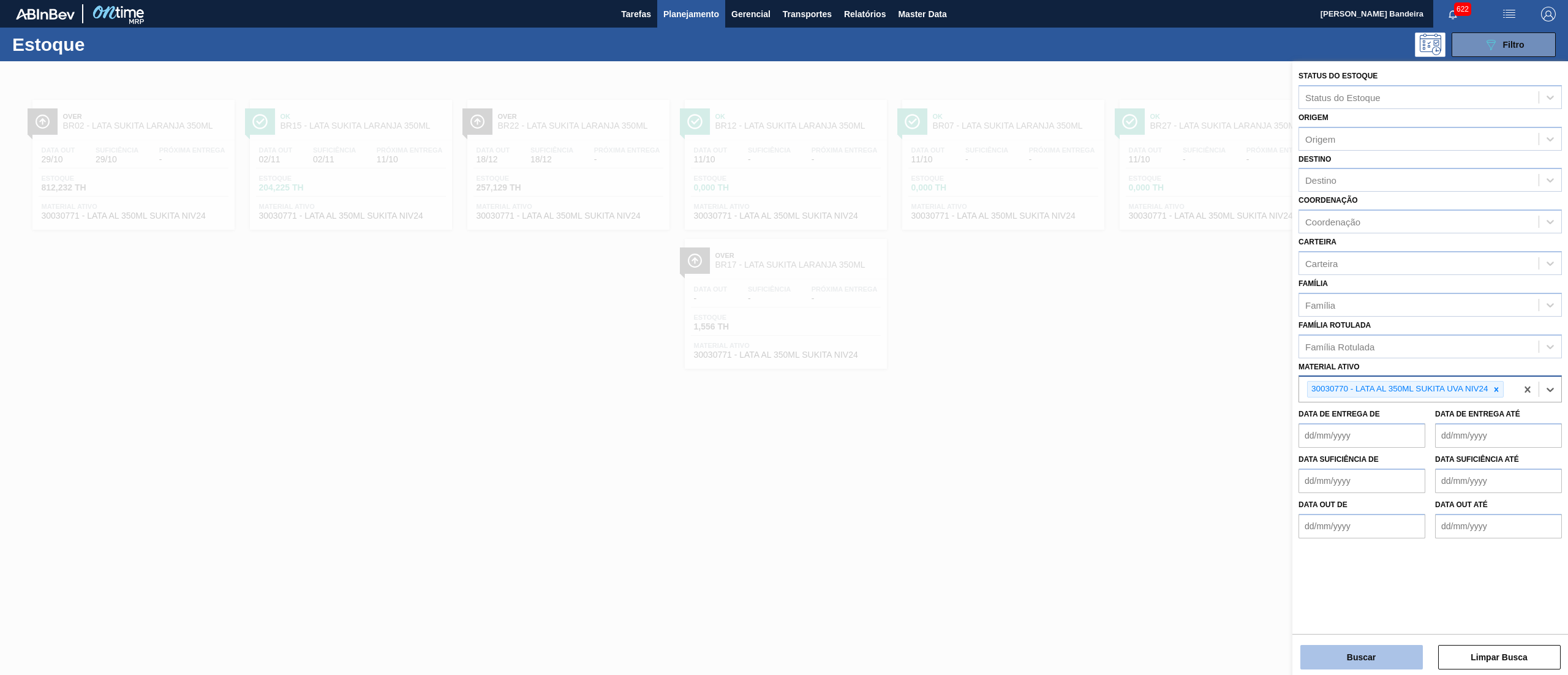
click at [1363, 658] on button "Buscar" at bounding box center [1362, 657] width 122 height 24
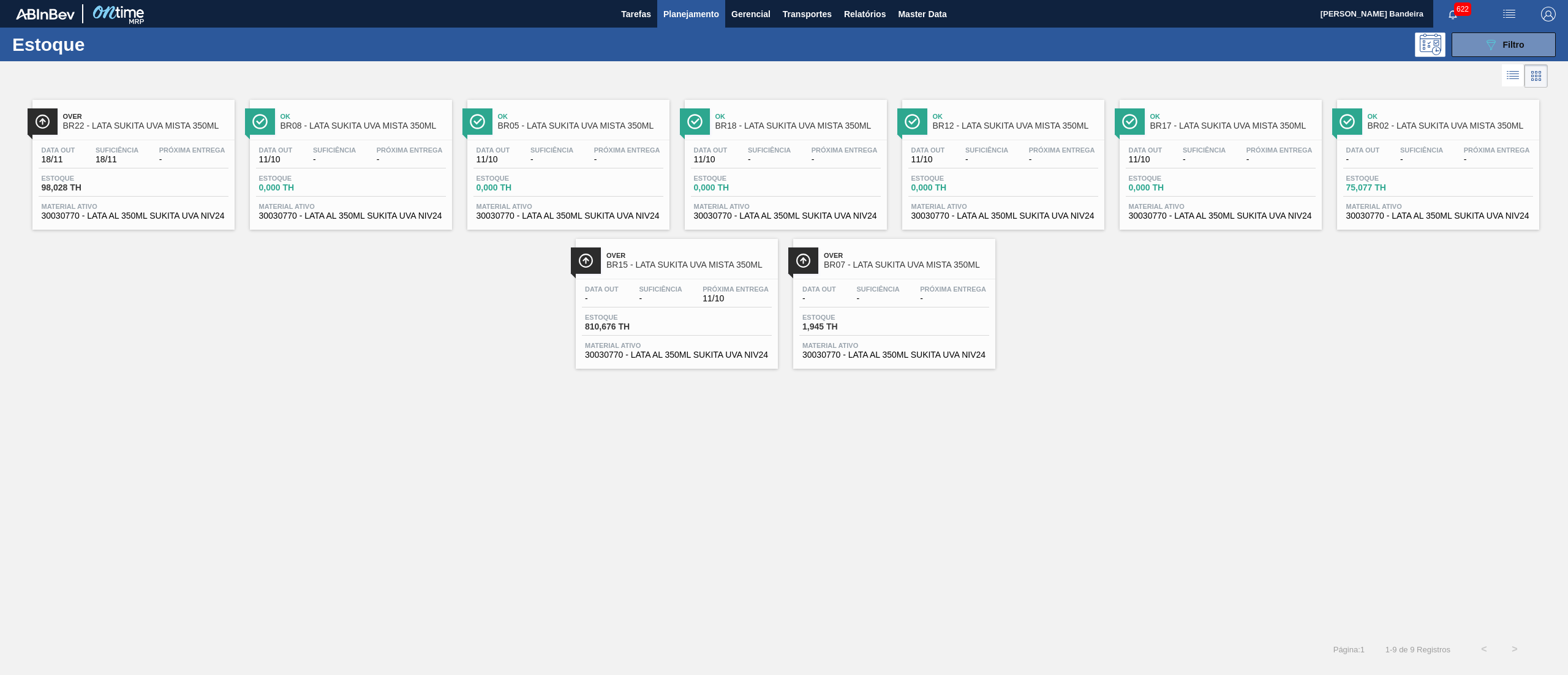
click at [854, 353] on span "30030770 - LATA AL 350ML SUKITA UVA NIV24" at bounding box center [894, 354] width 184 height 9
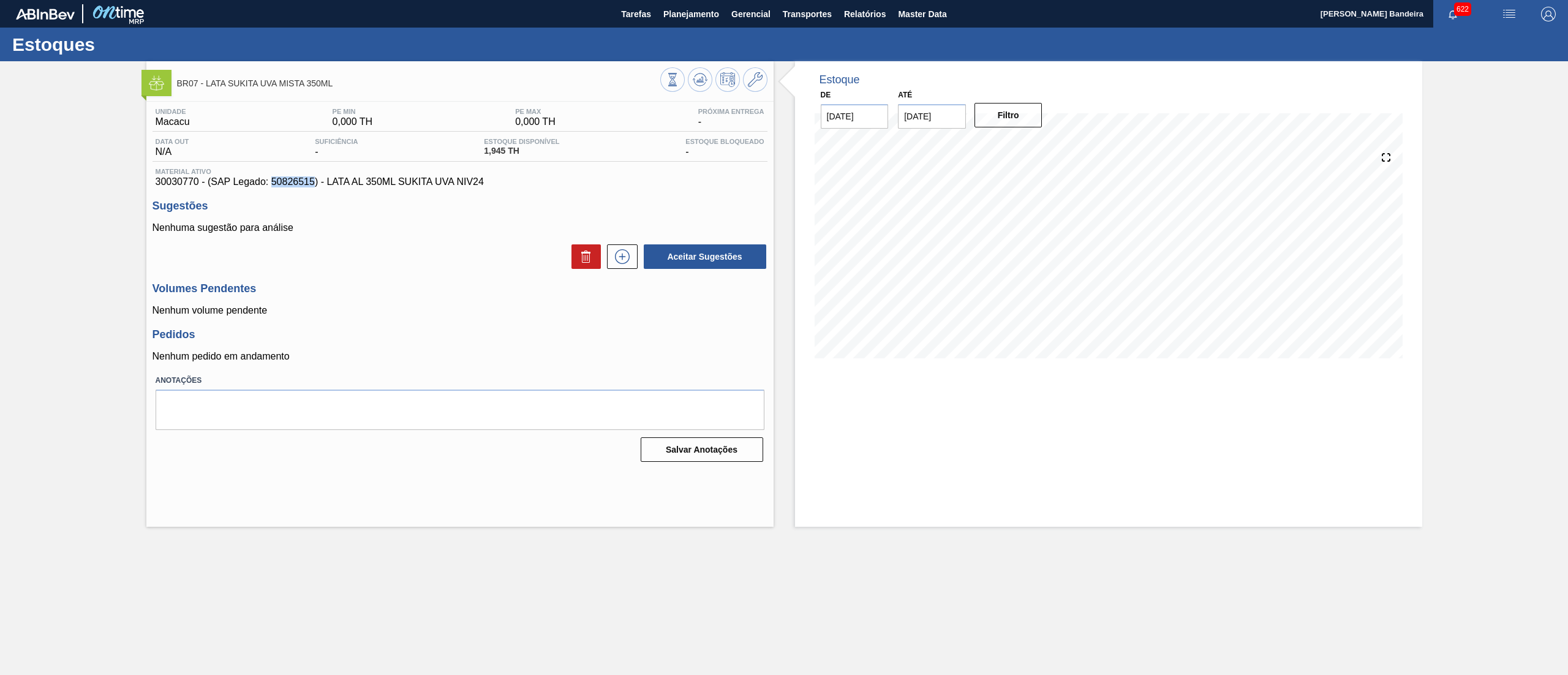
drag, startPoint x: 270, startPoint y: 183, endPoint x: 314, endPoint y: 188, distance: 44.3
click at [314, 188] on span "30030770 - (SAP Legado: 50826515) - LATA AL 350ML SUKITA UVA NIV24" at bounding box center [460, 181] width 609 height 11
copy span "50826515"
click at [696, 17] on span "Planejamento" at bounding box center [692, 14] width 56 height 15
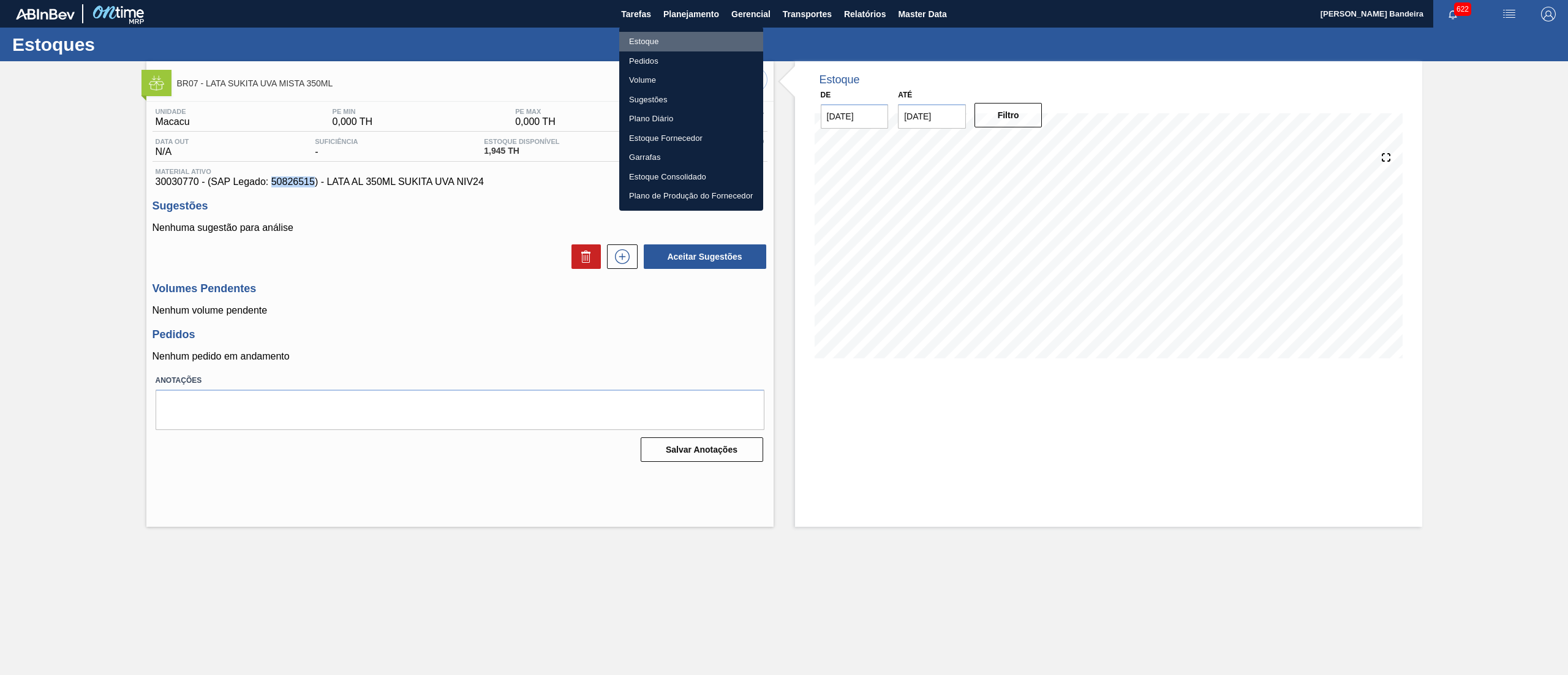
click at [661, 36] on li "Estoque" at bounding box center [691, 42] width 144 height 19
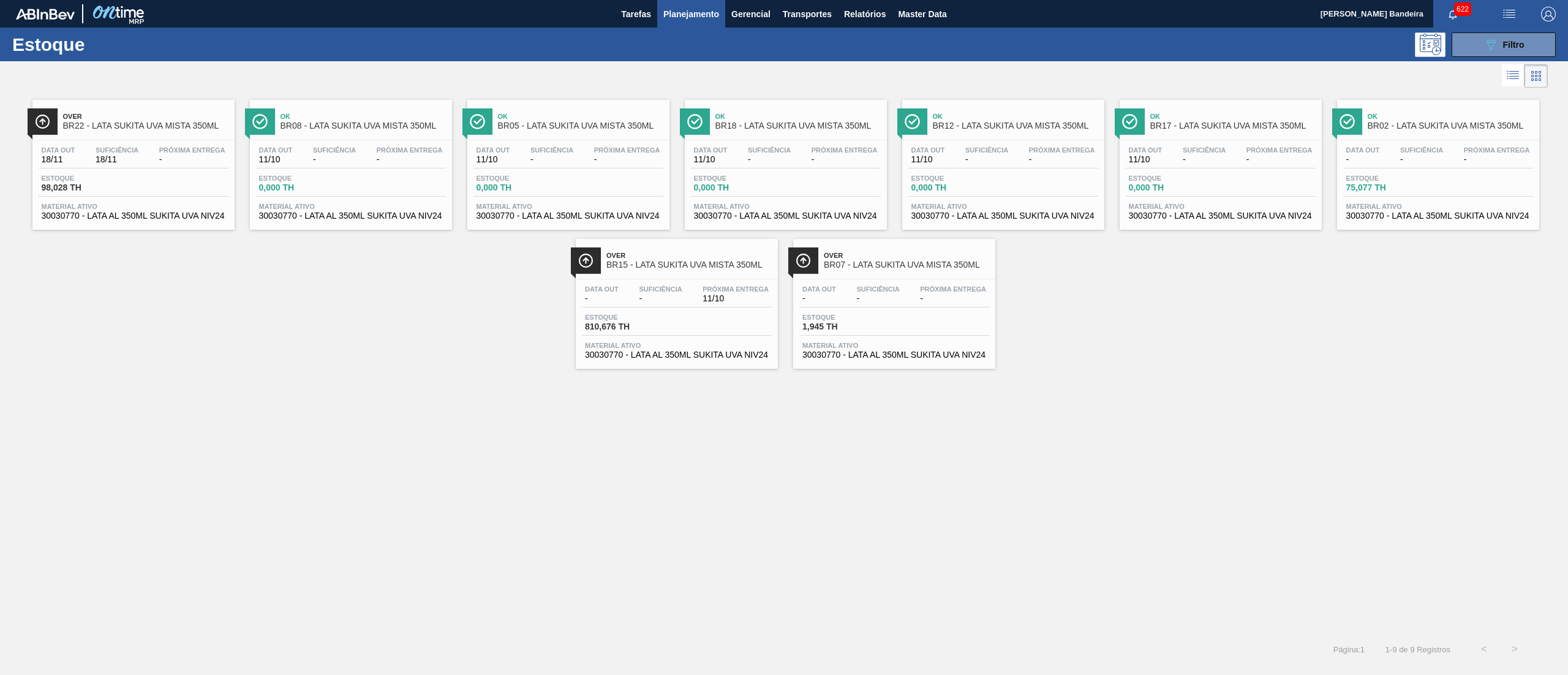
click at [719, 332] on div "Estoque 810,676 TH" at bounding box center [677, 324] width 190 height 22
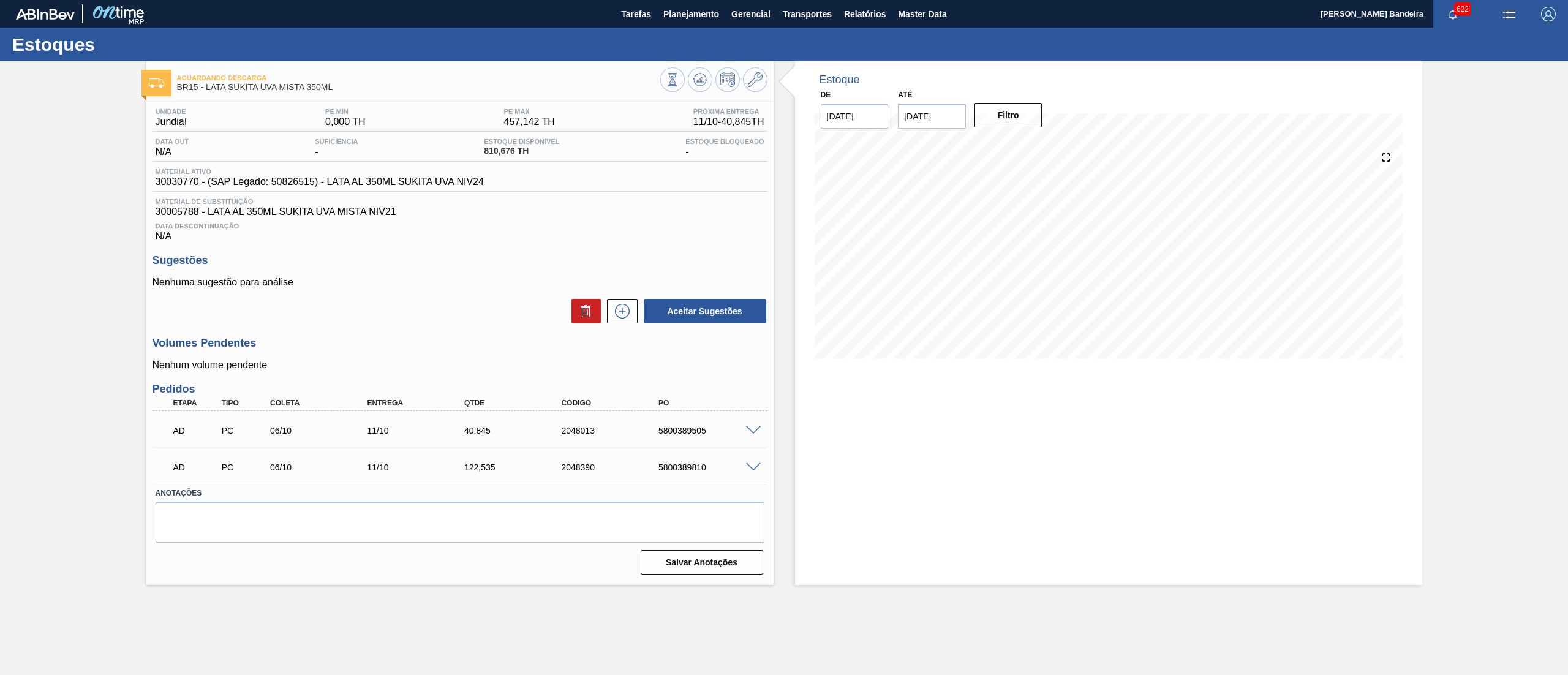
click at [753, 432] on span at bounding box center [753, 430] width 15 height 9
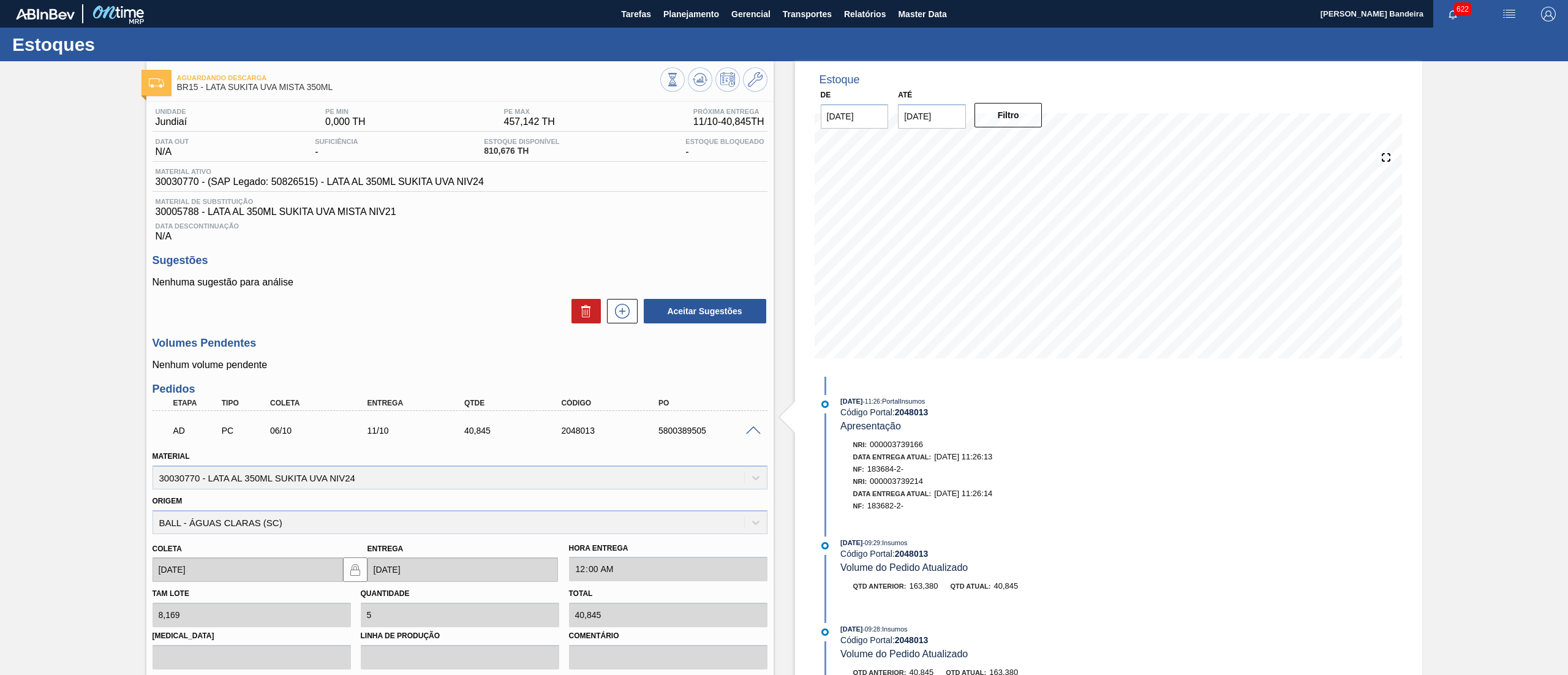
click at [759, 433] on span at bounding box center [753, 430] width 15 height 9
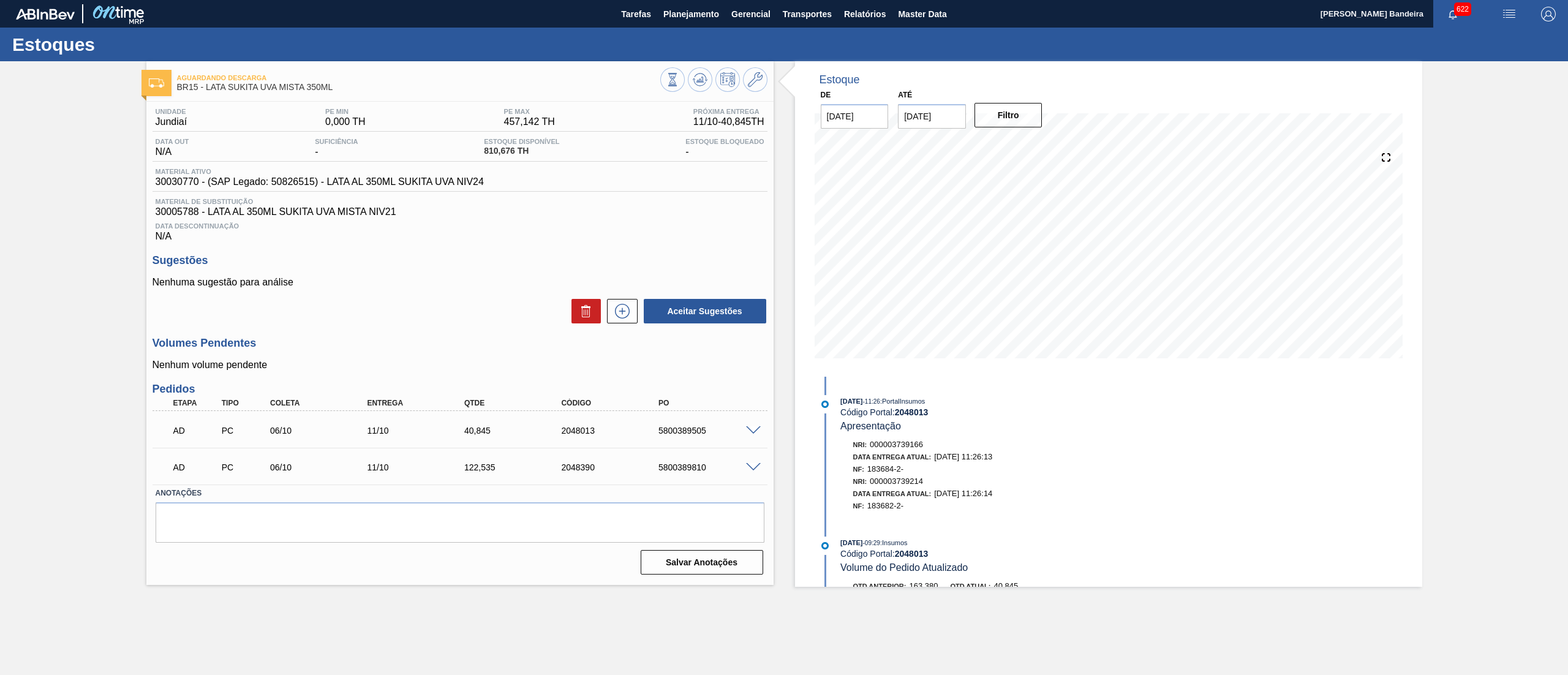
click at [750, 465] on span at bounding box center [753, 467] width 15 height 9
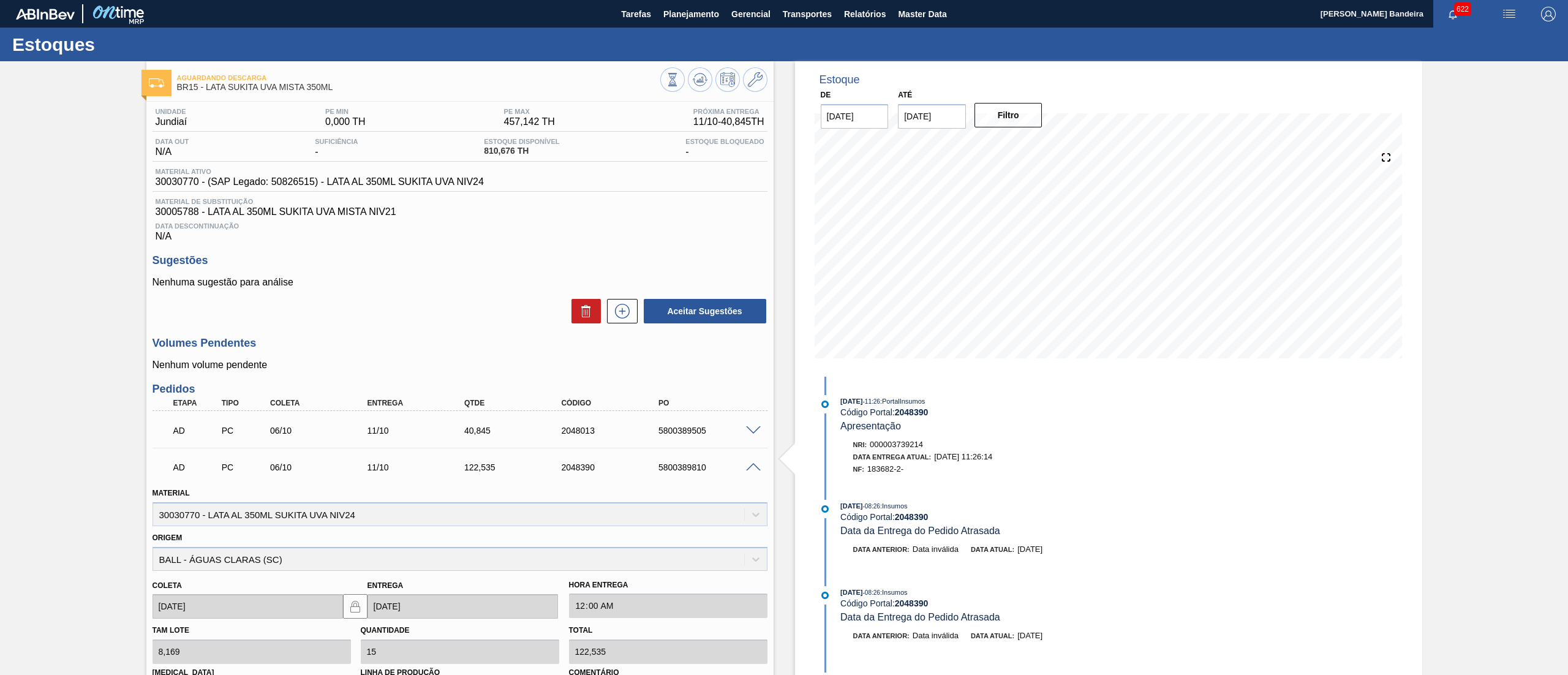
click at [750, 465] on span at bounding box center [753, 467] width 15 height 9
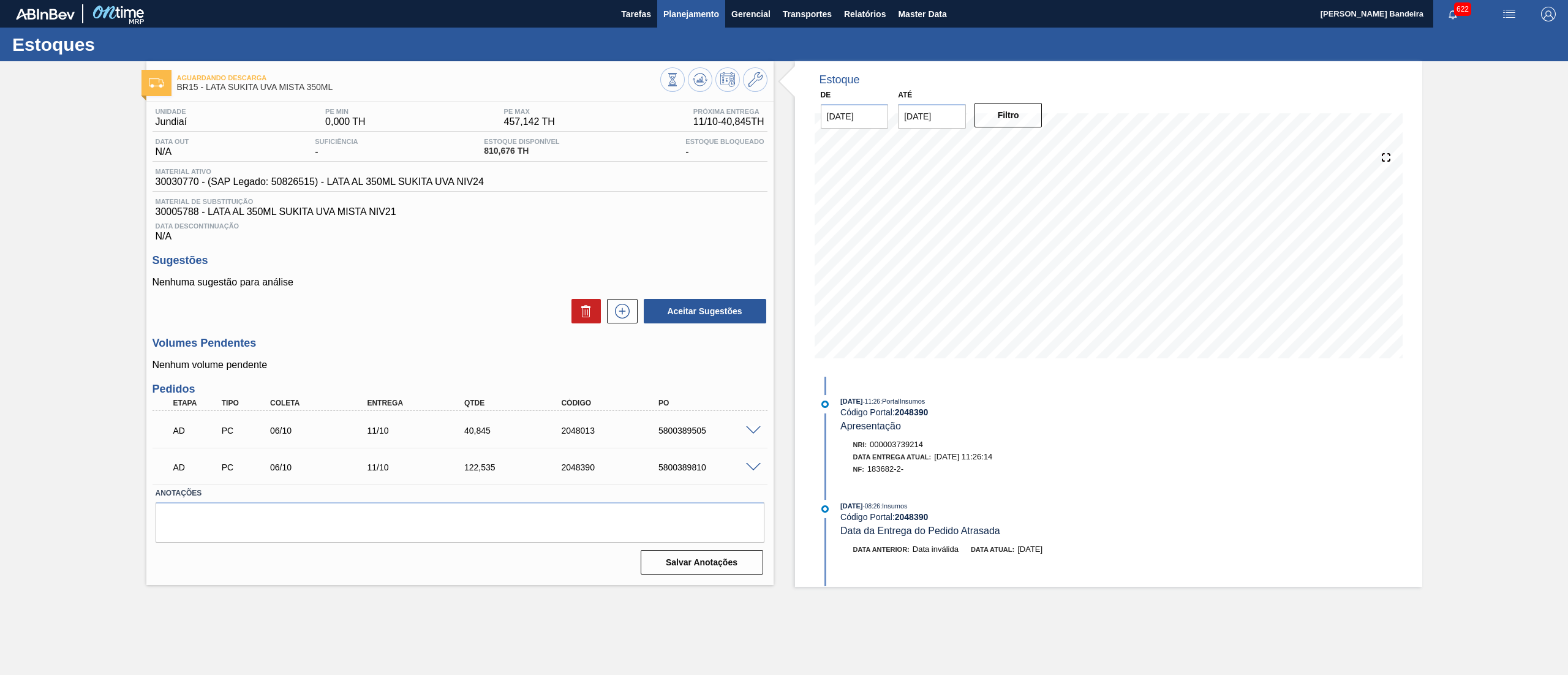
click at [704, 18] on span "Planejamento" at bounding box center [692, 14] width 56 height 15
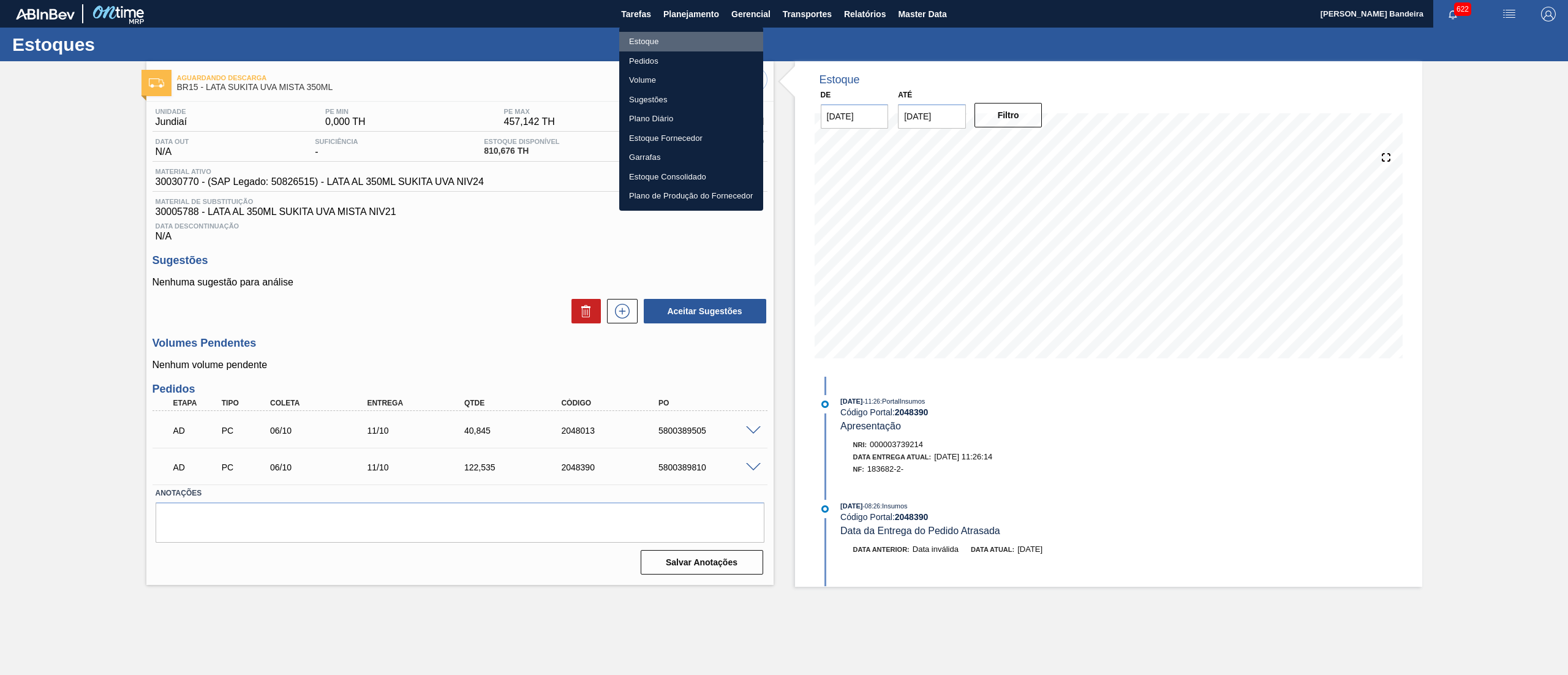
click at [694, 38] on li "Estoque" at bounding box center [691, 42] width 144 height 19
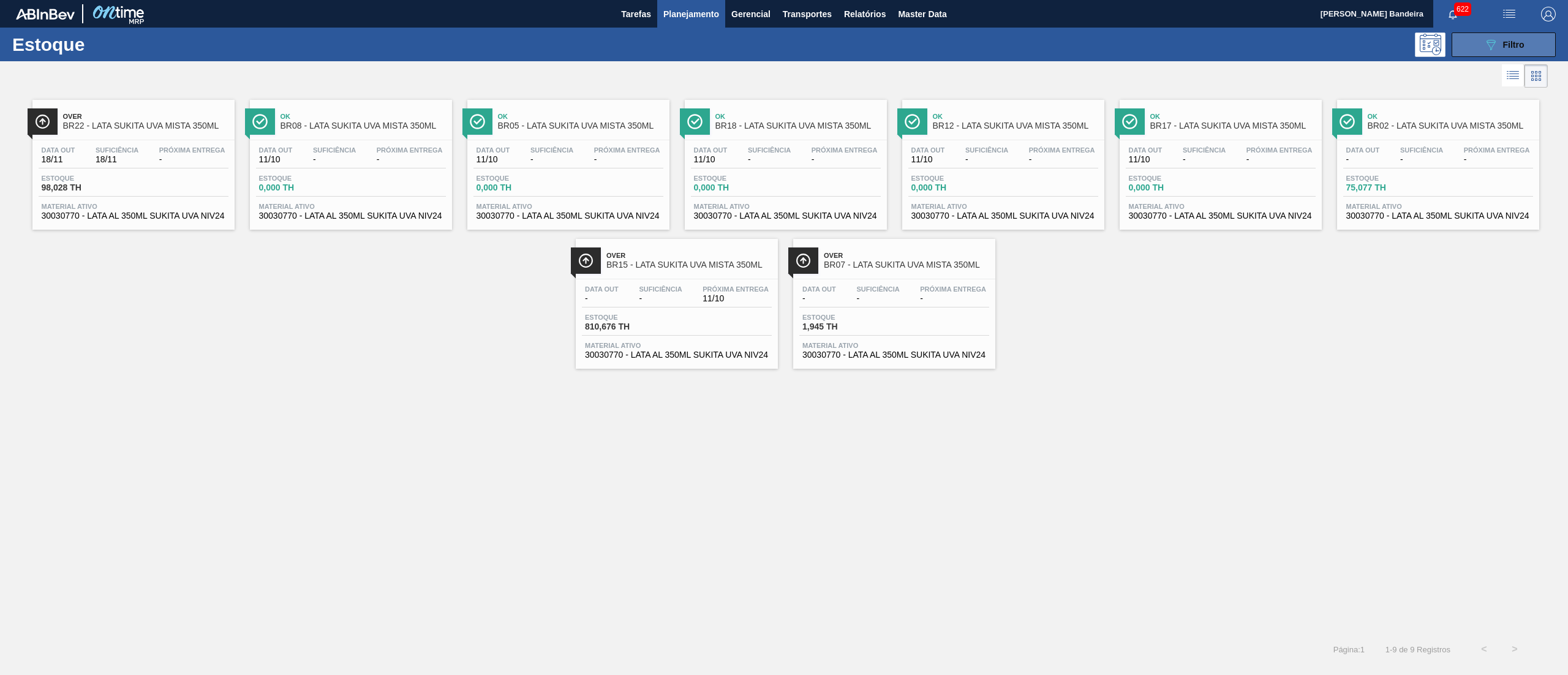
click at [1470, 55] on button "089F7B8B-B2A5-4AFE-B5C0-19BA573D28AC Filtro" at bounding box center [1504, 45] width 105 height 24
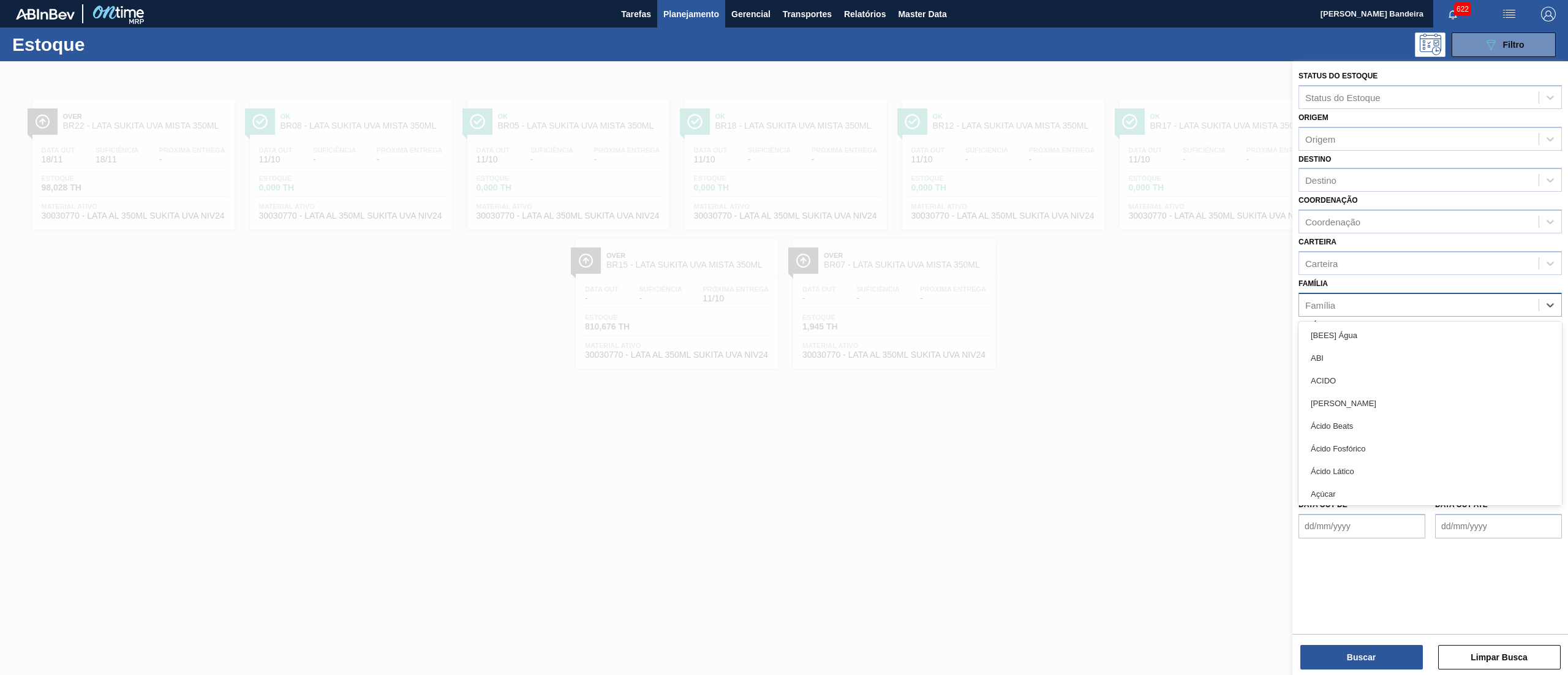
click at [1368, 306] on div "Família" at bounding box center [1418, 304] width 239 height 17
type input "LAT"
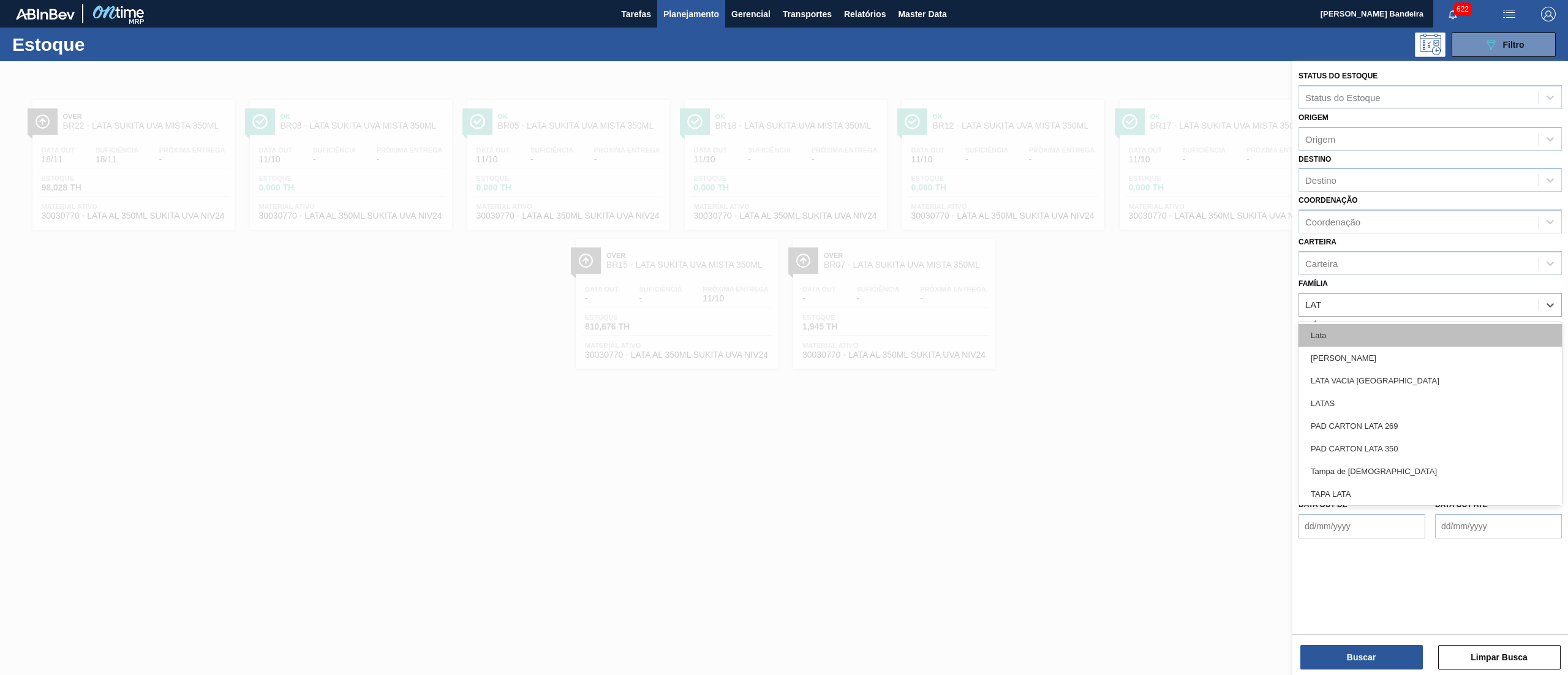
click at [1338, 334] on div "Lata" at bounding box center [1430, 335] width 263 height 22
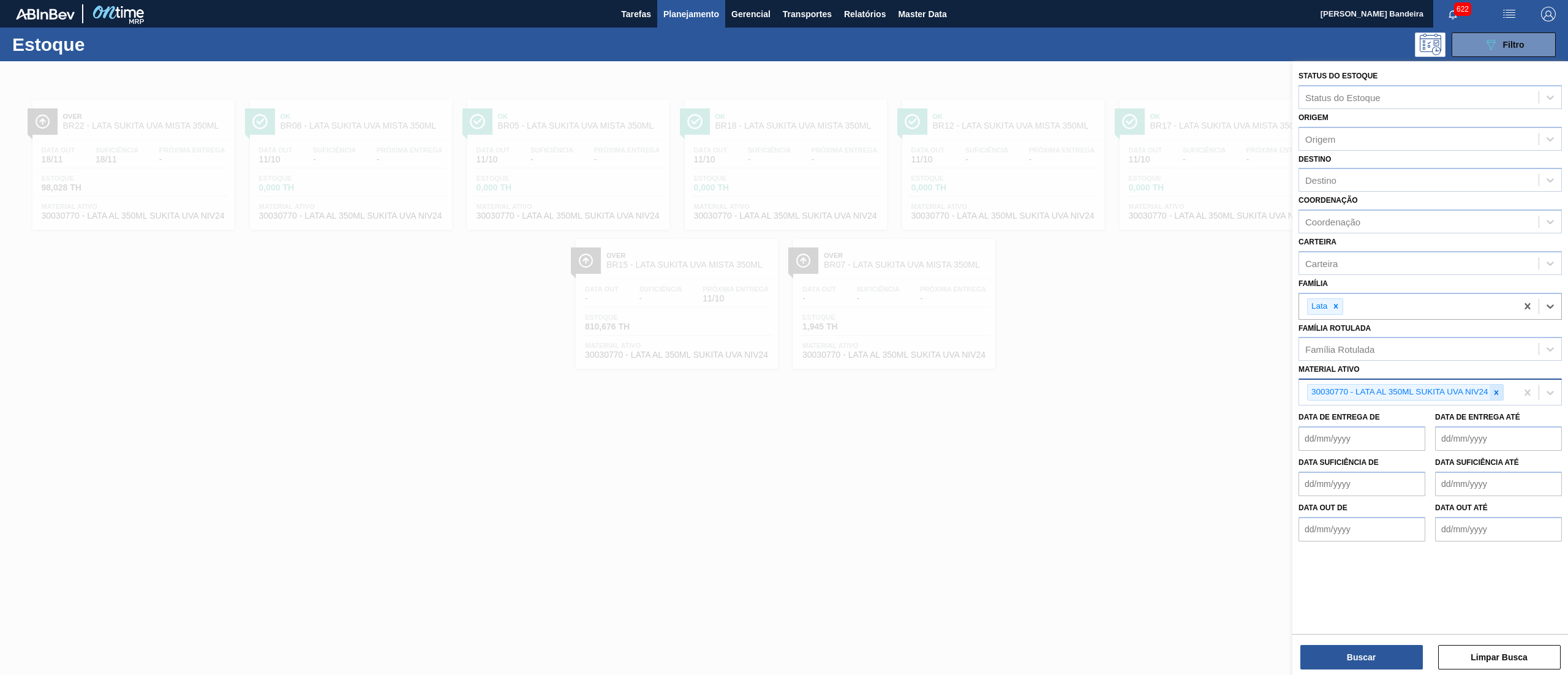
click at [1495, 389] on icon at bounding box center [1496, 392] width 9 height 9
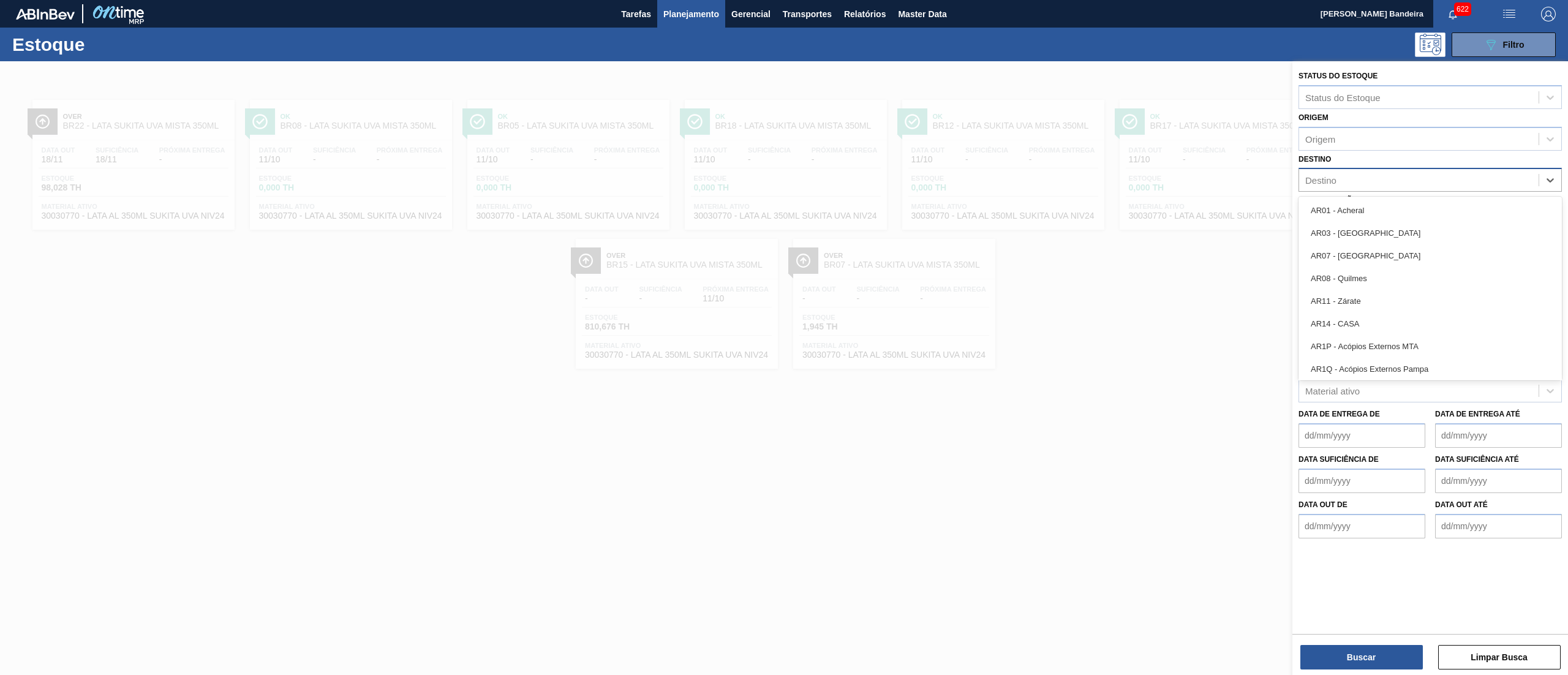
click at [1400, 177] on div "Destino" at bounding box center [1418, 180] width 239 height 17
click at [1380, 157] on div "Destino Destino" at bounding box center [1430, 171] width 263 height 42
click at [1350, 188] on div "Destino" at bounding box center [1430, 179] width 263 height 24
type input "MAN"
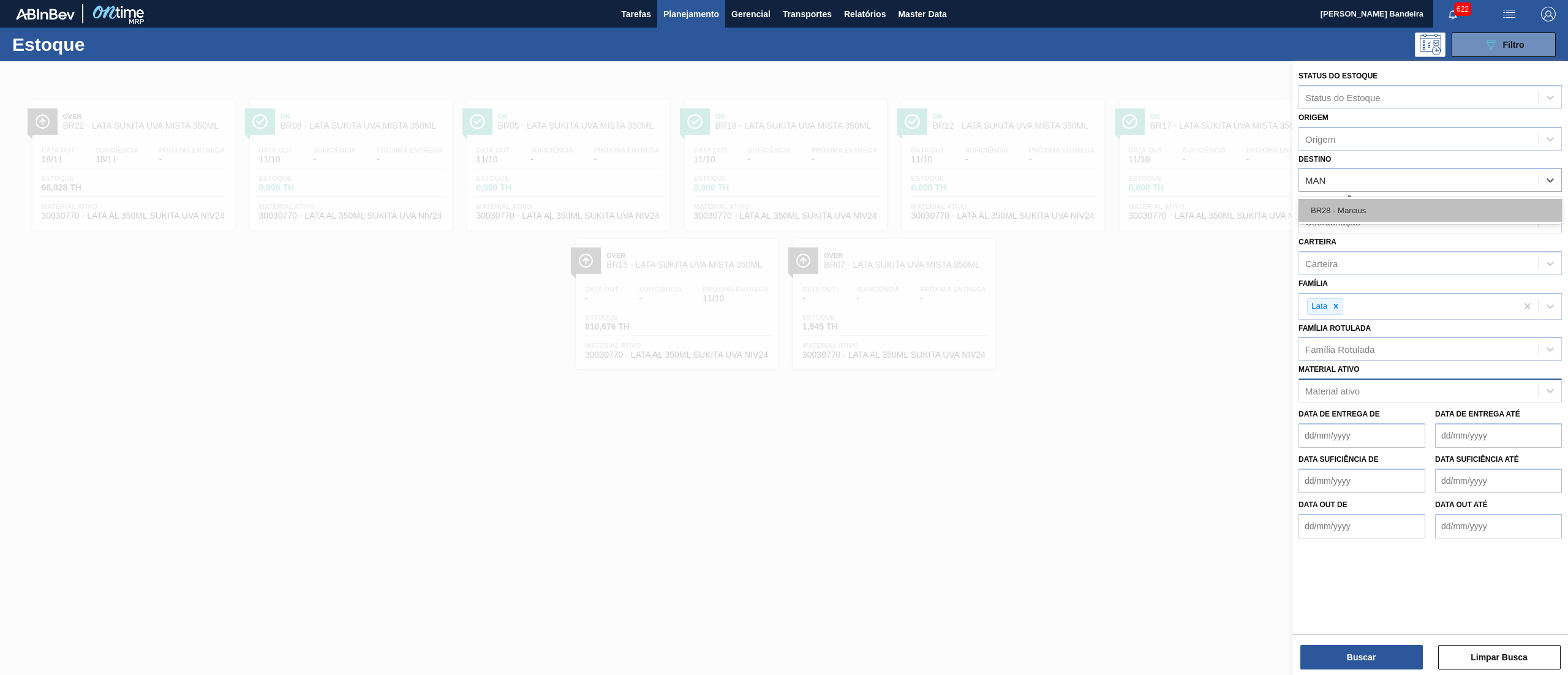
click at [1358, 205] on div "BR28 - Manaus" at bounding box center [1430, 210] width 263 height 22
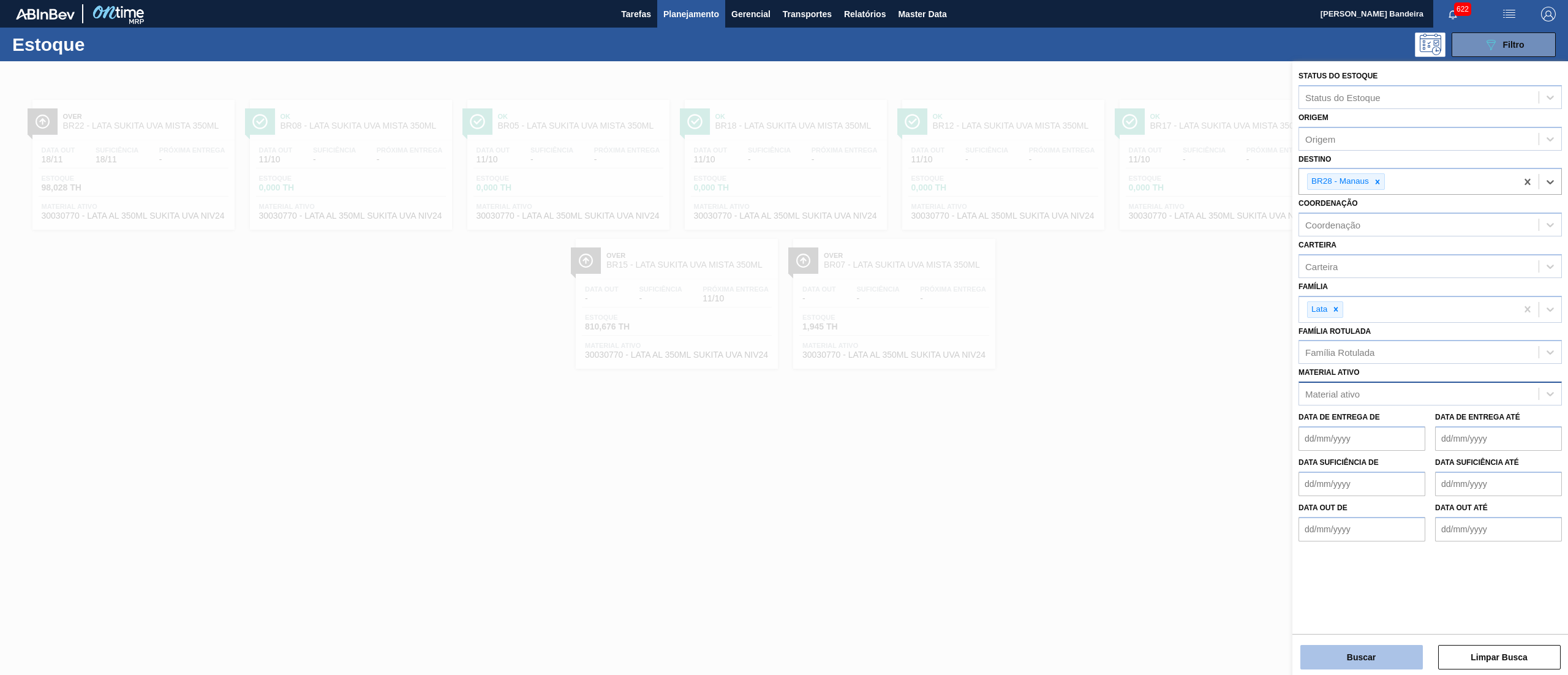
click at [1346, 649] on button "Buscar" at bounding box center [1362, 657] width 122 height 24
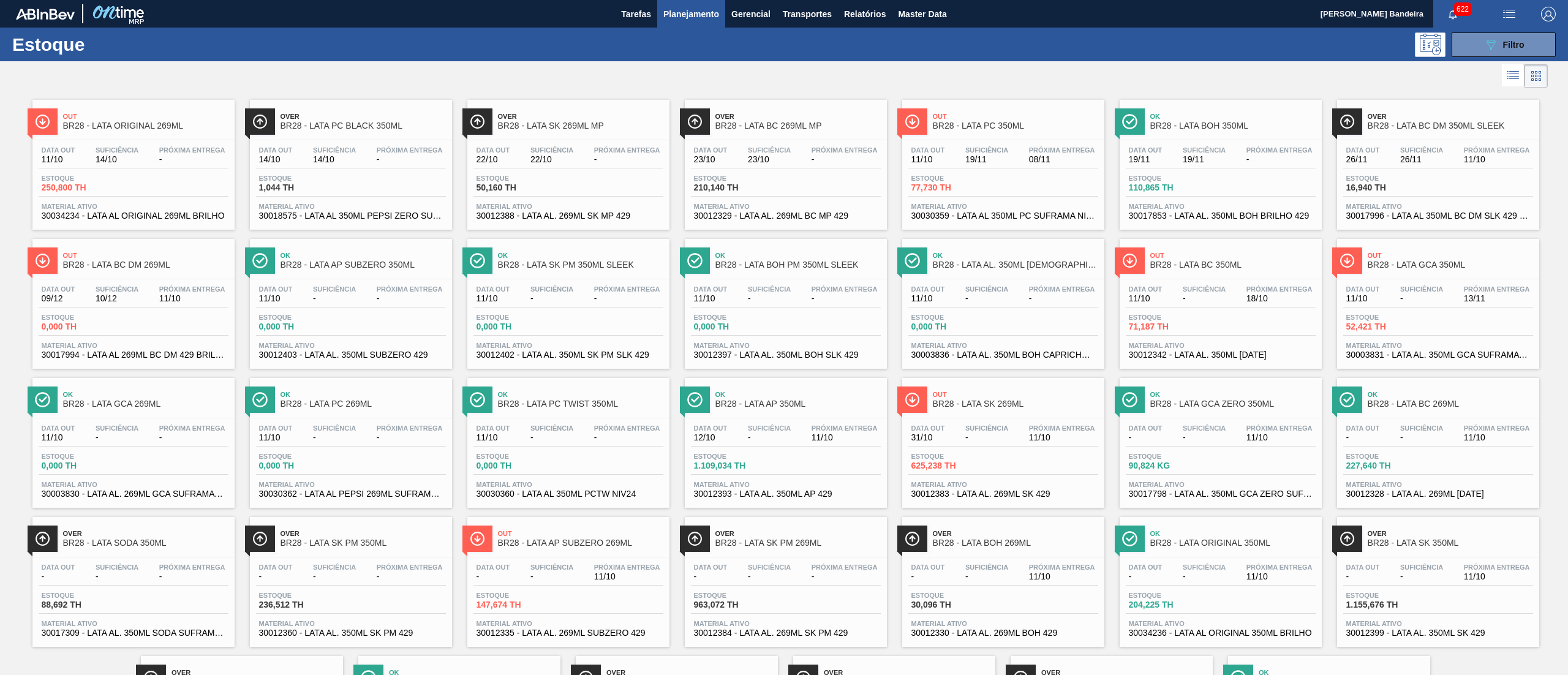
click at [1037, 75] on div at bounding box center [774, 76] width 1548 height 29
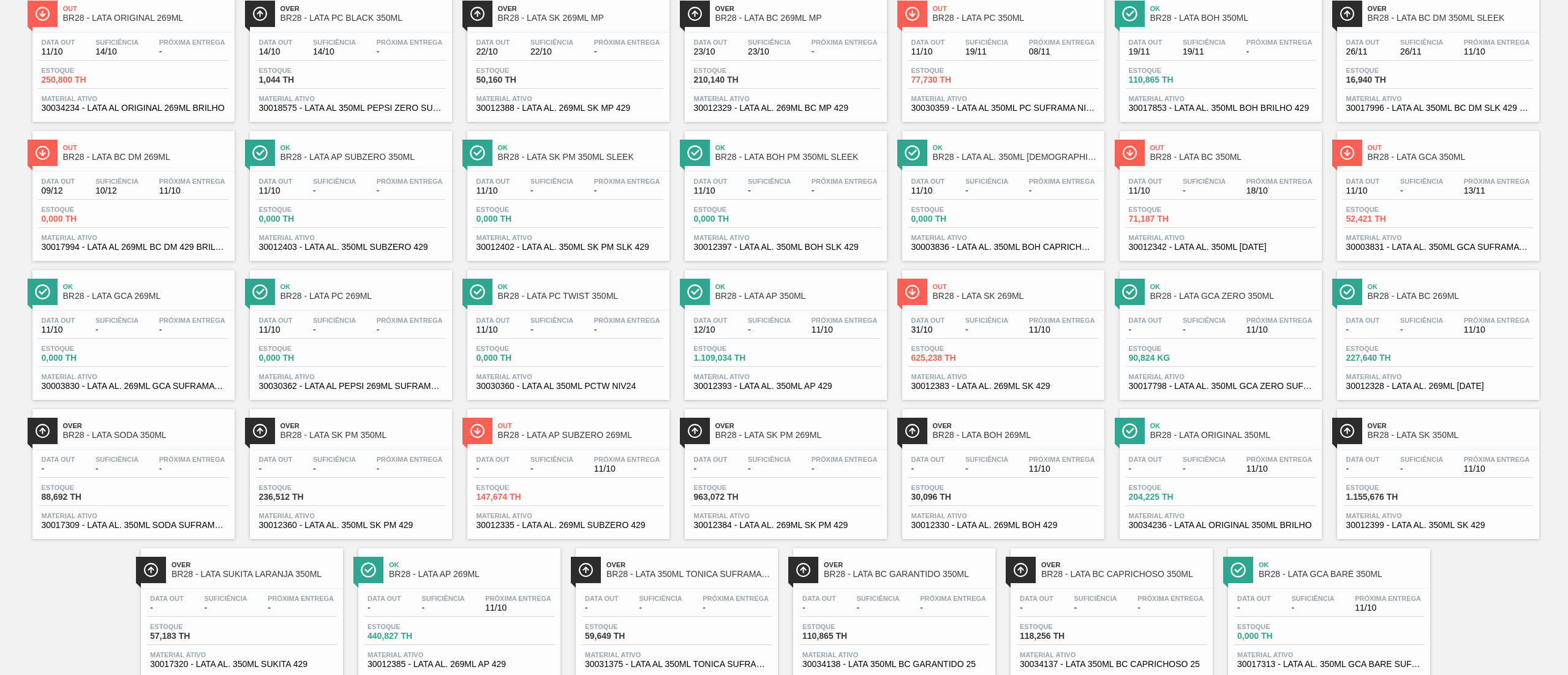
scroll to position [143, 0]
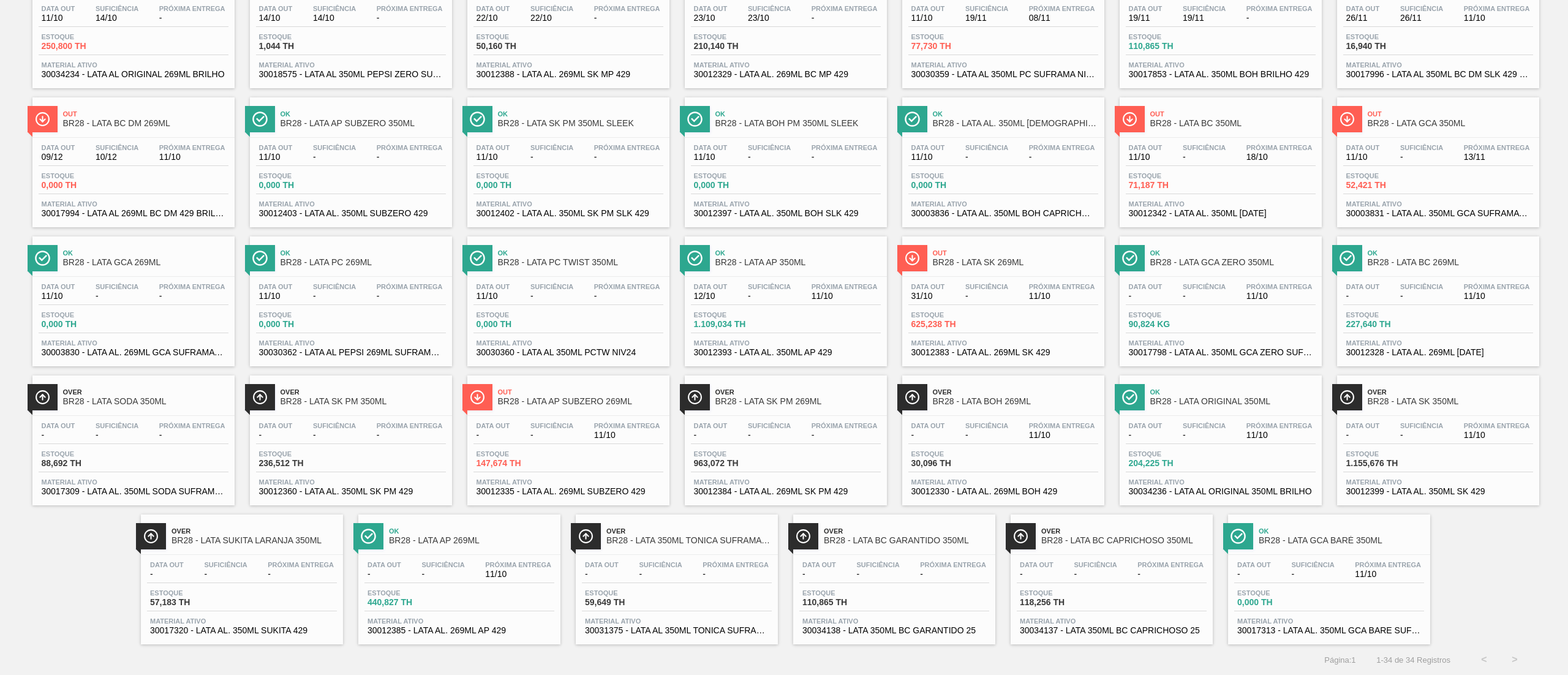
click at [235, 552] on div "Over BR28 - LATA SUKITA LARANJA 350ML Data out - Suficiência - Próxima Entrega …" at bounding box center [241, 579] width 202 height 130
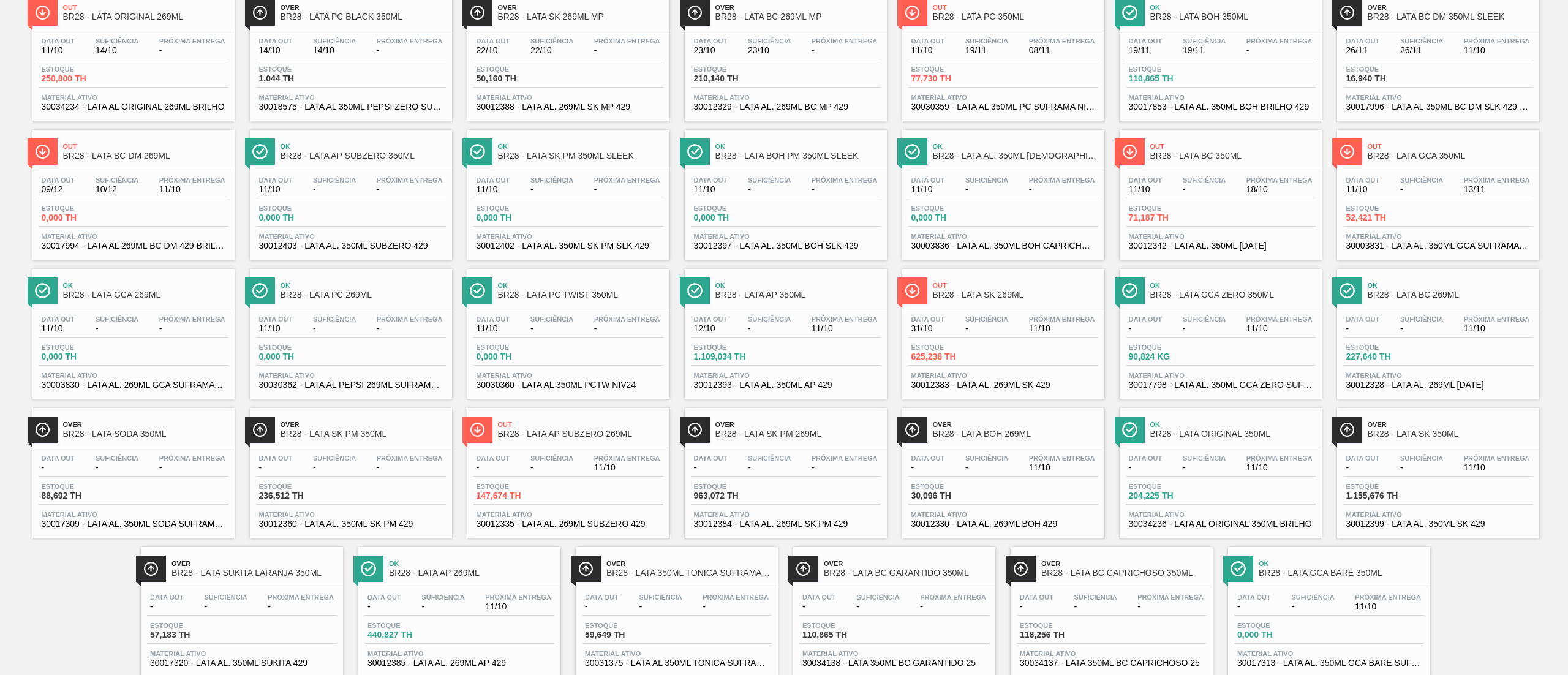
scroll to position [143, 0]
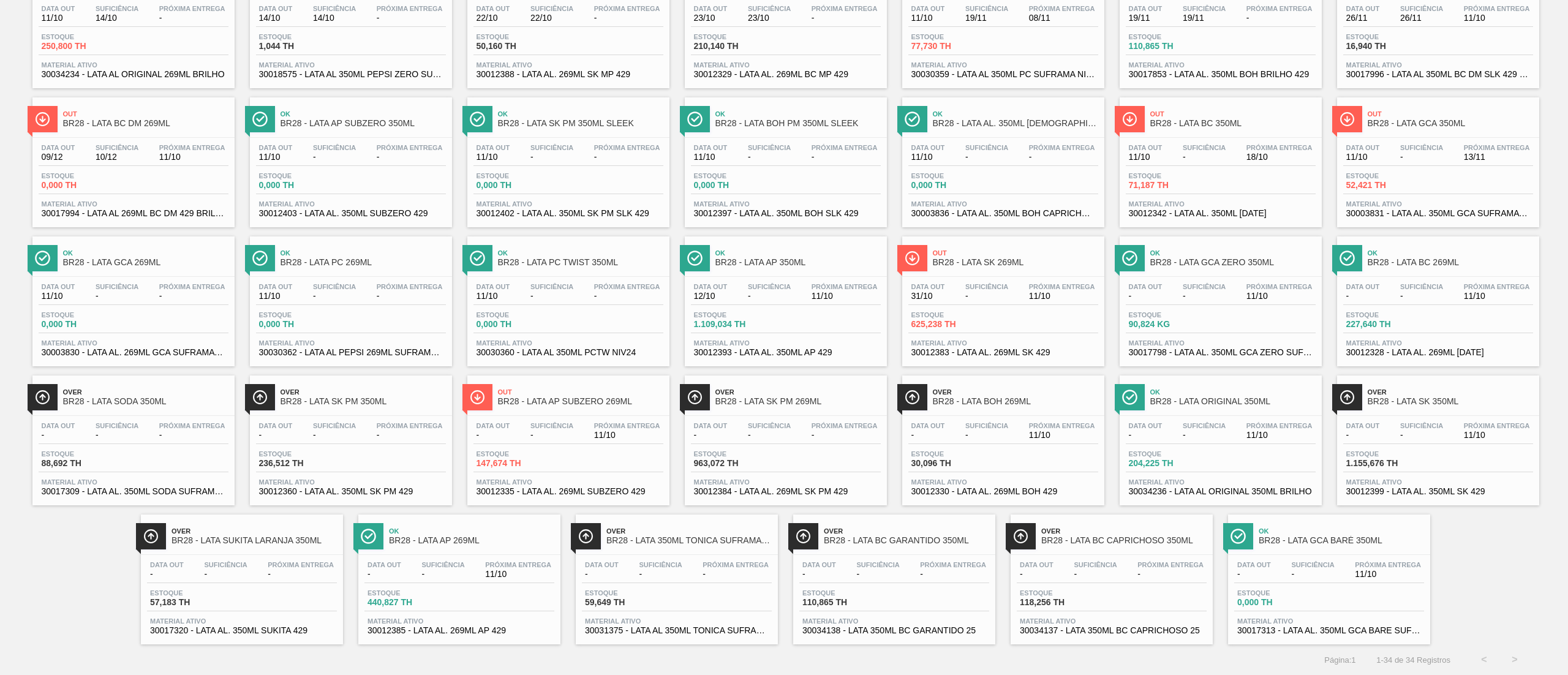
click at [300, 536] on span "BR28 - LATA SUKITA LARANJA 350ML" at bounding box center [254, 539] width 166 height 9
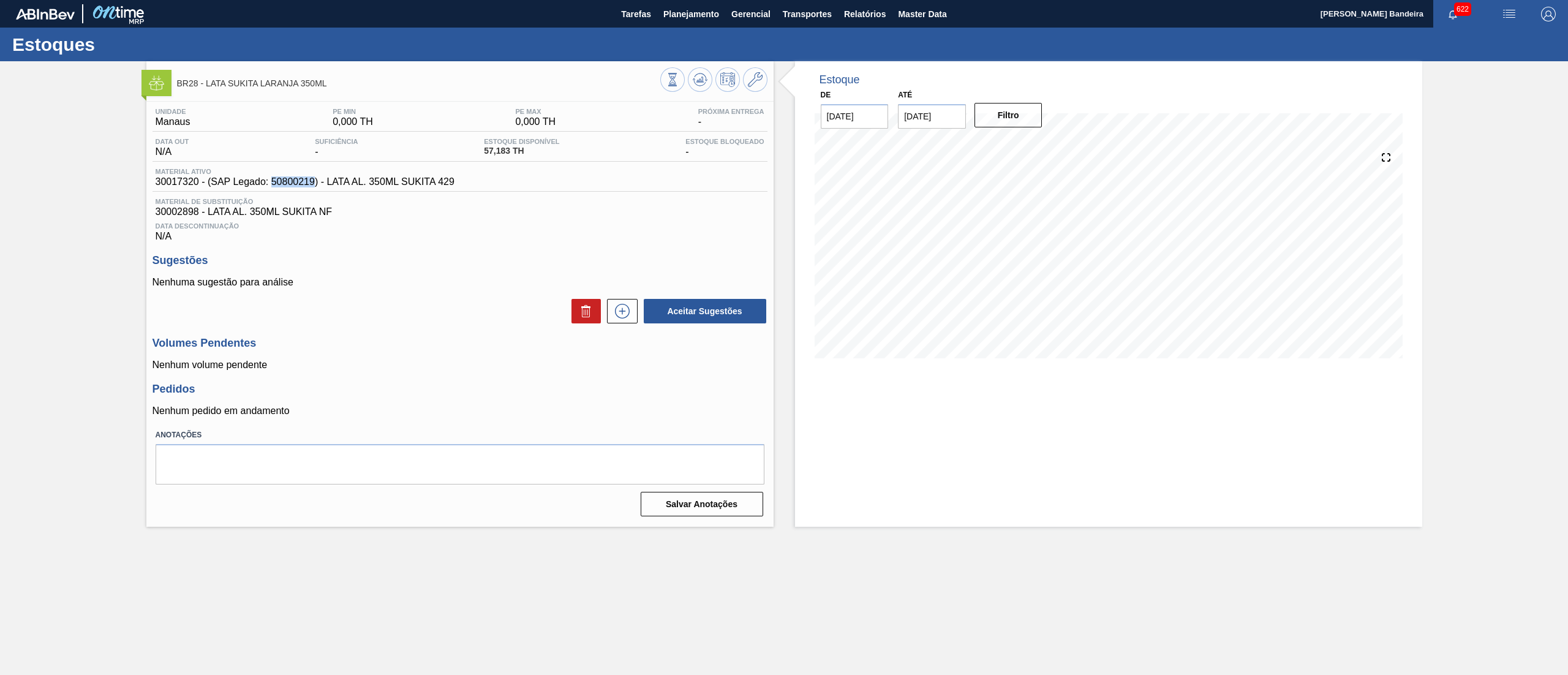
drag, startPoint x: 272, startPoint y: 182, endPoint x: 316, endPoint y: 182, distance: 44.0
click at [316, 182] on span "30017320 - (SAP Legado: 50800219) - LATA AL. 350ML SUKITA 429" at bounding box center [305, 181] width 299 height 11
click at [283, 192] on div "Material ativo 30017320 - (SAP Legado: 50800219) - LATA AL. 350ML SUKITA 429" at bounding box center [459, 179] width 615 height 24
drag, startPoint x: 273, startPoint y: 186, endPoint x: 315, endPoint y: 186, distance: 42.0
click at [315, 186] on span "30017320 - (SAP Legado: 50800219) - LATA AL. 350ML SUKITA 429" at bounding box center [305, 181] width 299 height 11
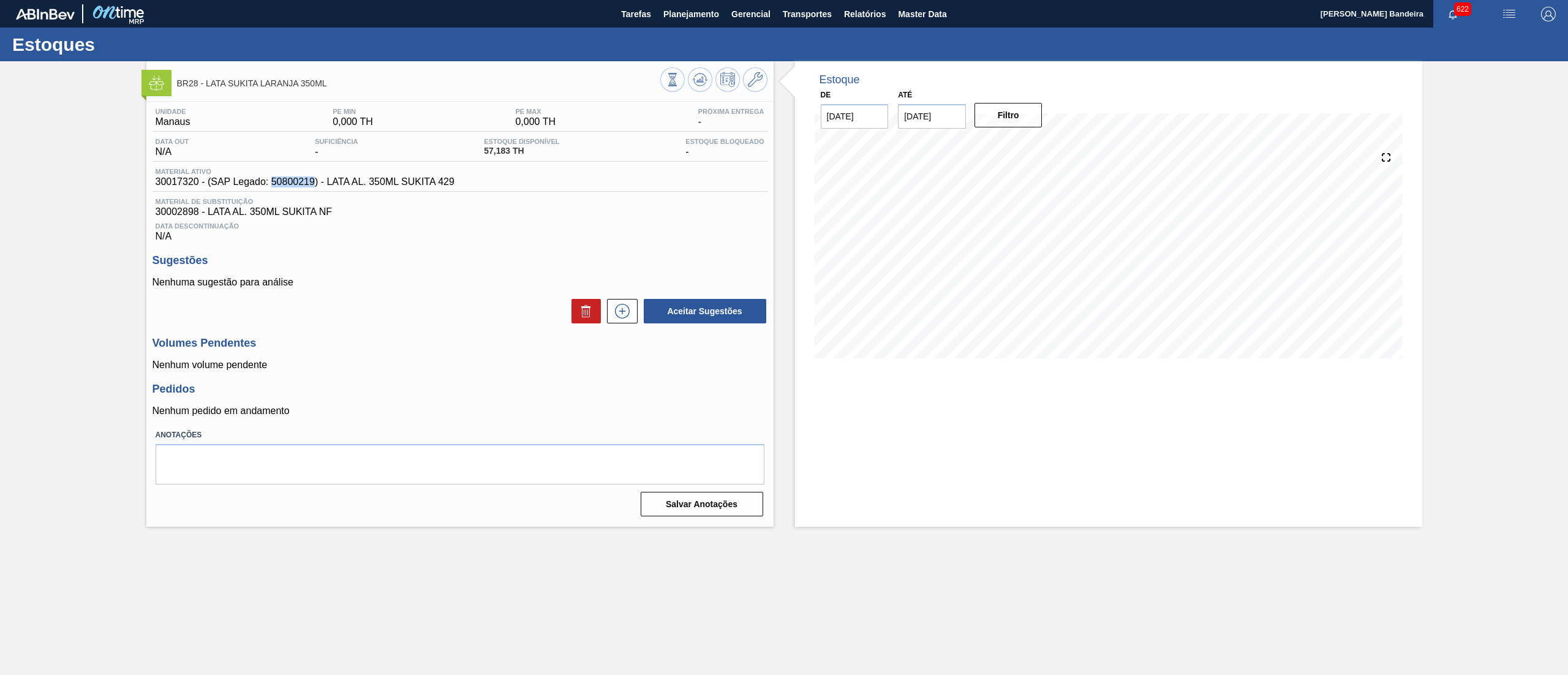
copy span "50800219"
drag, startPoint x: 472, startPoint y: 186, endPoint x: 328, endPoint y: 188, distance: 144.0
click at [328, 188] on div "Material ativo 30017320 - (SAP Legado: 50800219) - LATA AL. 350ML SUKITA 429" at bounding box center [459, 179] width 615 height 24
drag, startPoint x: 272, startPoint y: 181, endPoint x: 314, endPoint y: 185, distance: 42.2
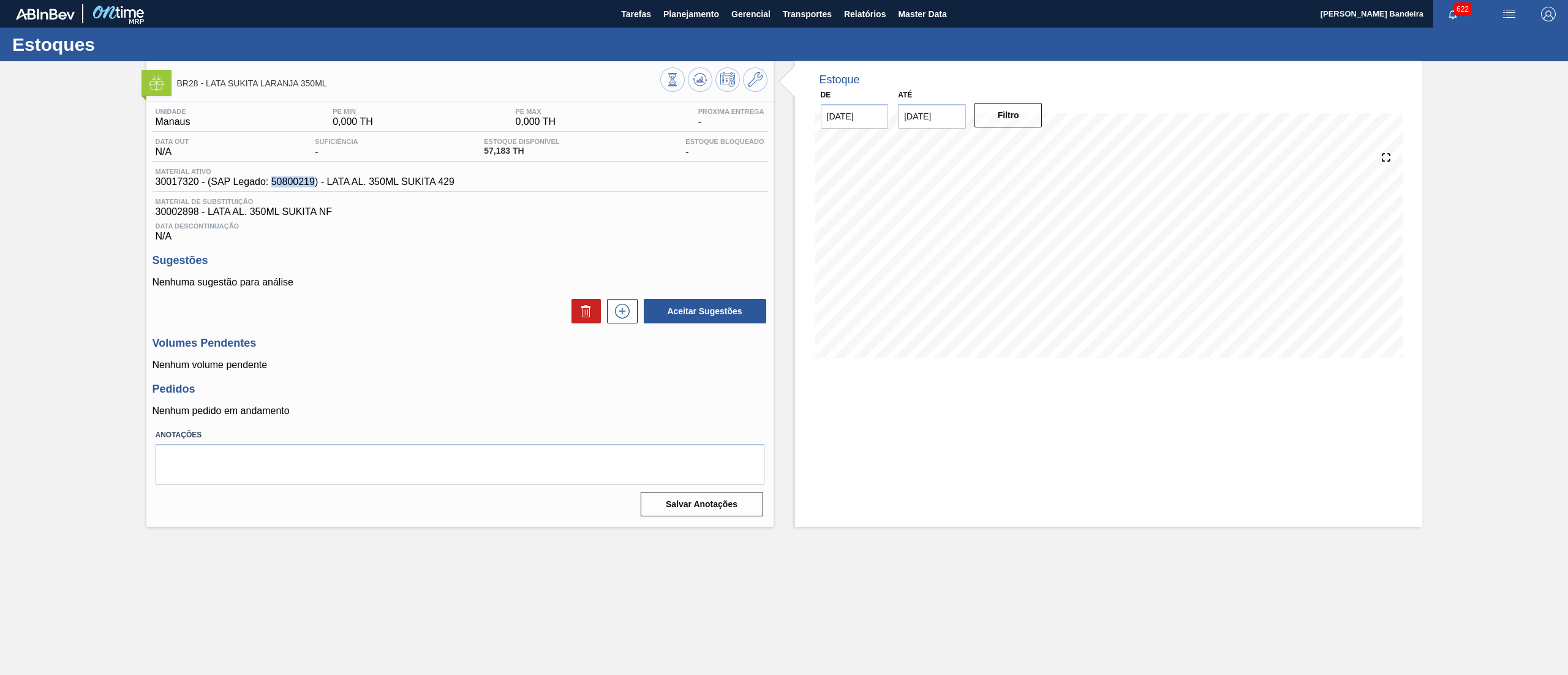
click at [314, 185] on span "30017320 - (SAP Legado: 50800219) - LATA AL. 350ML SUKITA 429" at bounding box center [305, 181] width 299 height 11
drag, startPoint x: 168, startPoint y: 180, endPoint x: 200, endPoint y: 180, distance: 32.0
click at [200, 180] on div "Material ativo 30017320 - (SAP Legado: 50800219) - LATA AL. 350ML SUKITA 429" at bounding box center [304, 177] width 305 height 19
